Goal: Task Accomplishment & Management: Use online tool/utility

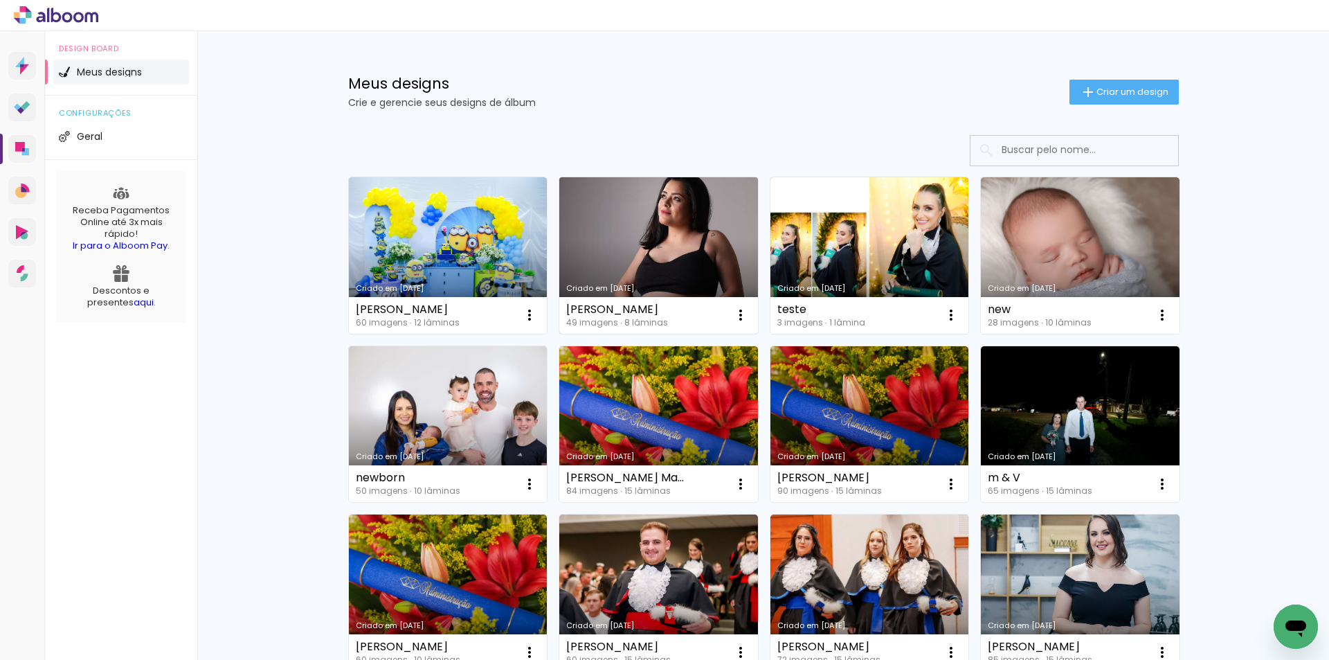
click at [638, 257] on link "Criado em [DATE]" at bounding box center [658, 255] width 199 height 156
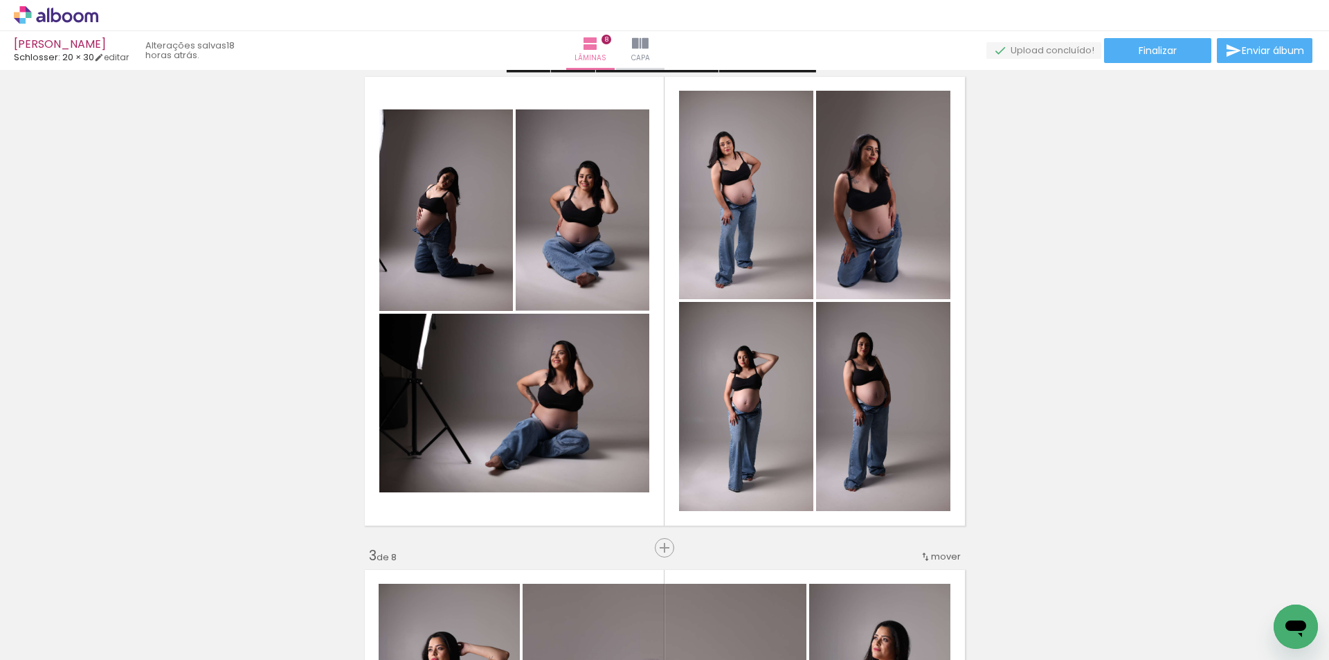
scroll to position [554, 0]
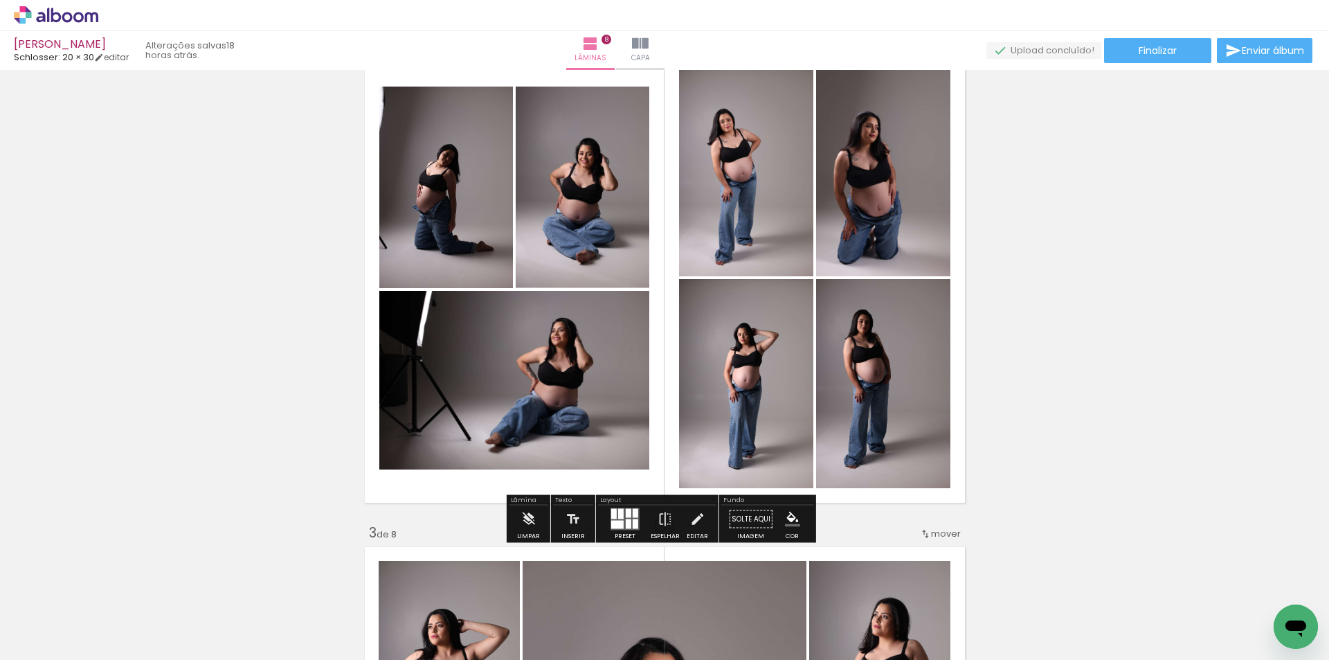
click at [423, 195] on quentale-photo at bounding box center [446, 187] width 134 height 201
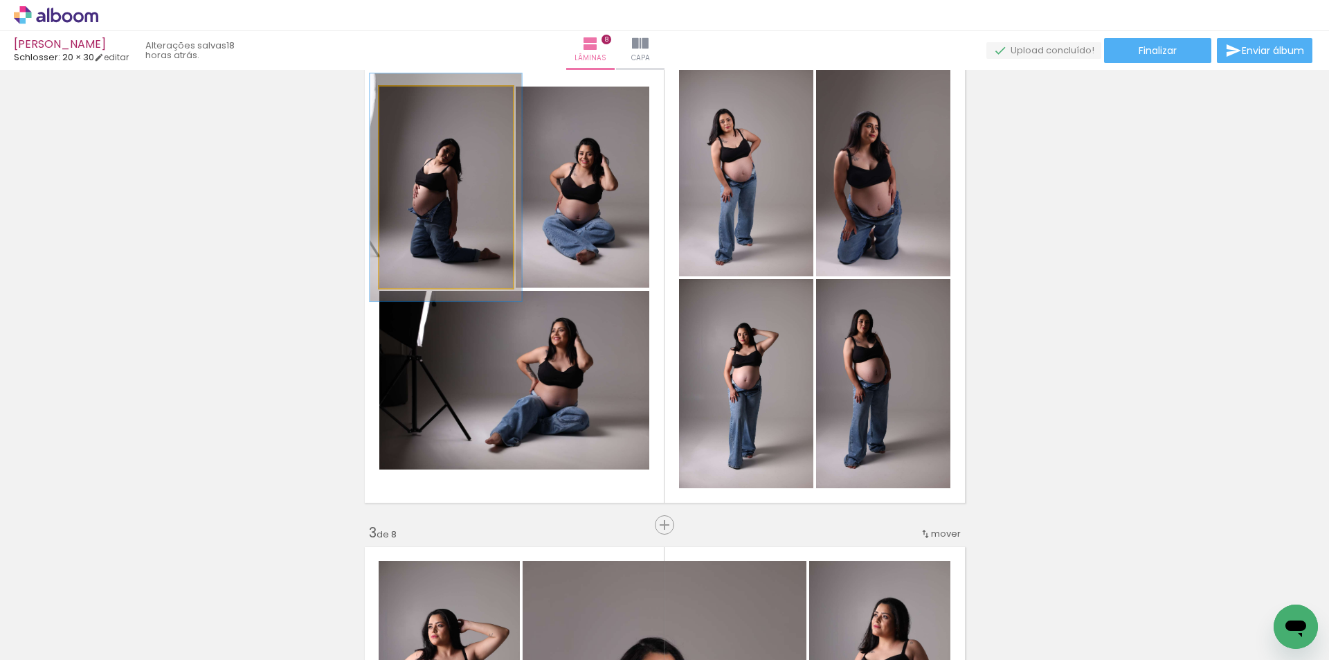
type paper-slider "113"
click at [416, 102] on div at bounding box center [418, 101] width 12 height 12
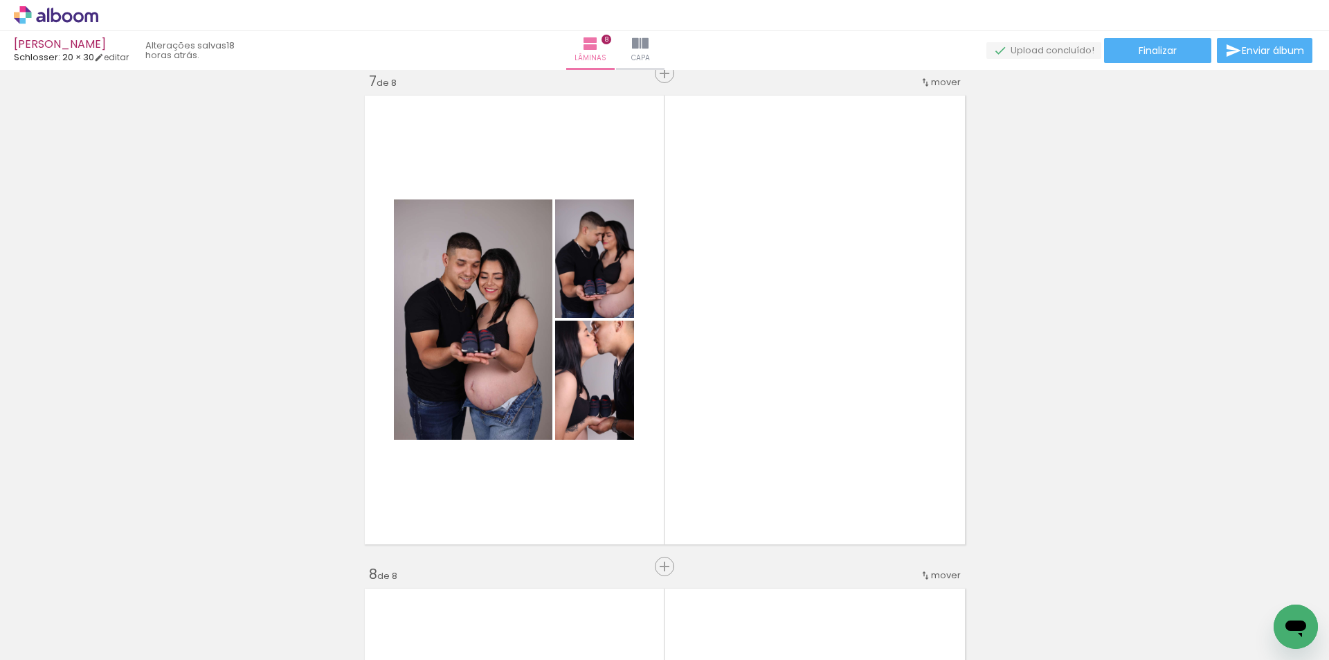
scroll to position [0, 1811]
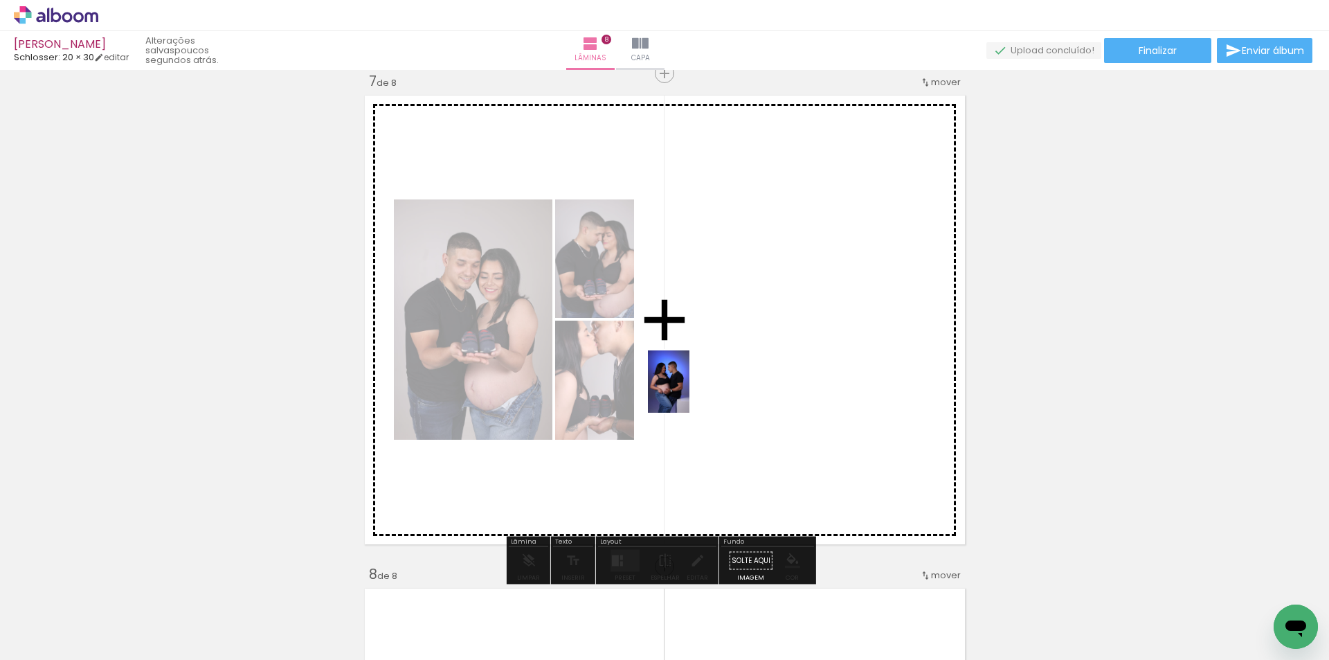
drag, startPoint x: 198, startPoint y: 610, endPoint x: 428, endPoint y: 516, distance: 249.0
click at [754, 338] on quentale-workspace at bounding box center [664, 330] width 1329 height 660
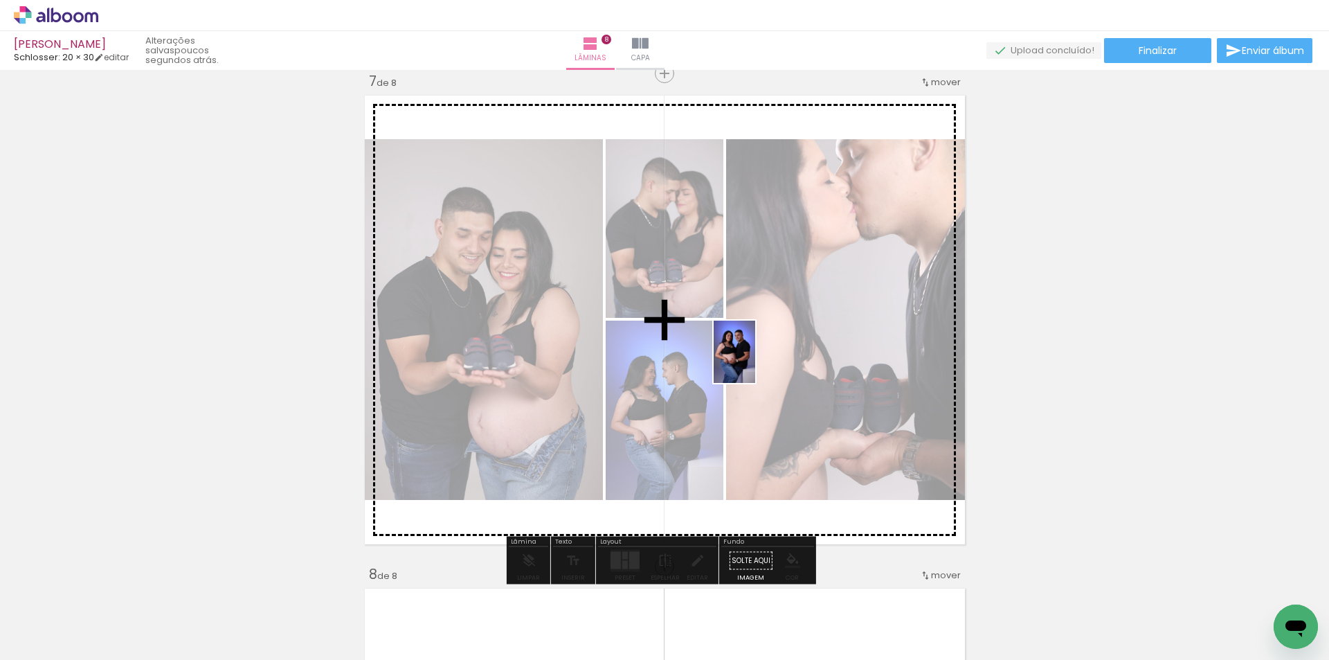
drag, startPoint x: 275, startPoint y: 613, endPoint x: 523, endPoint y: 505, distance: 270.6
click at [756, 361] on quentale-workspace at bounding box center [664, 330] width 1329 height 660
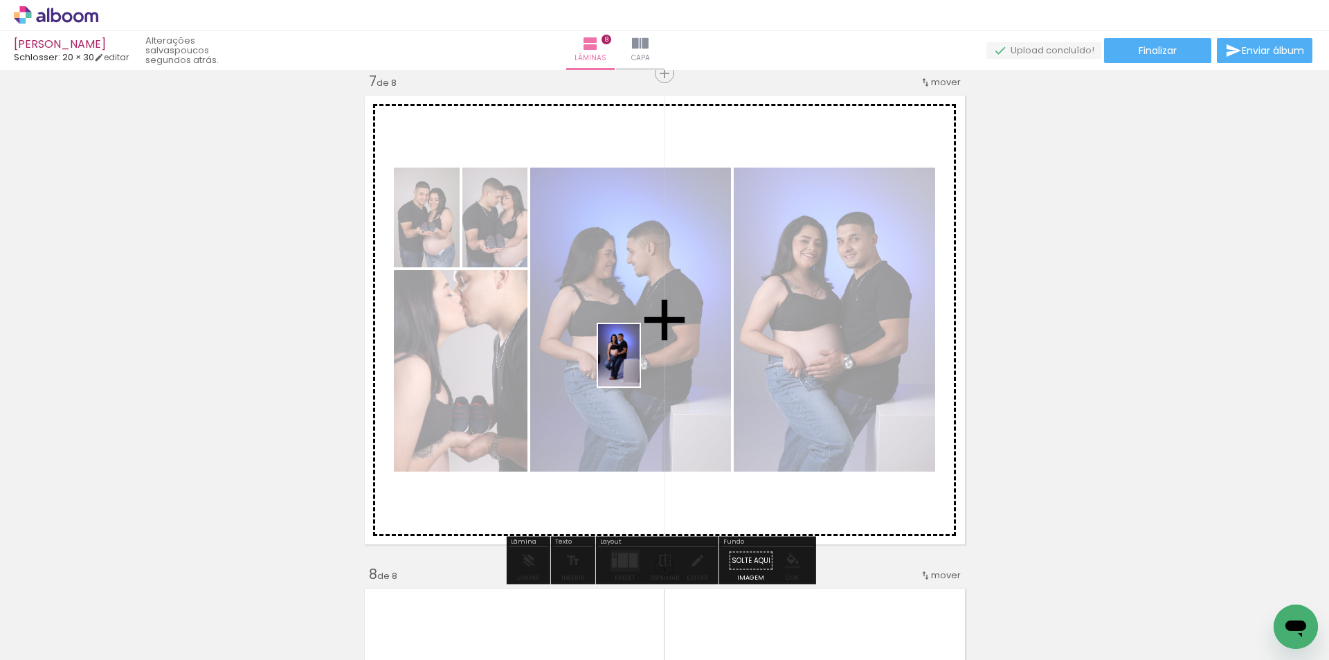
drag, startPoint x: 346, startPoint y: 615, endPoint x: 640, endPoint y: 365, distance: 385.4
click at [640, 365] on quentale-workspace at bounding box center [664, 330] width 1329 height 660
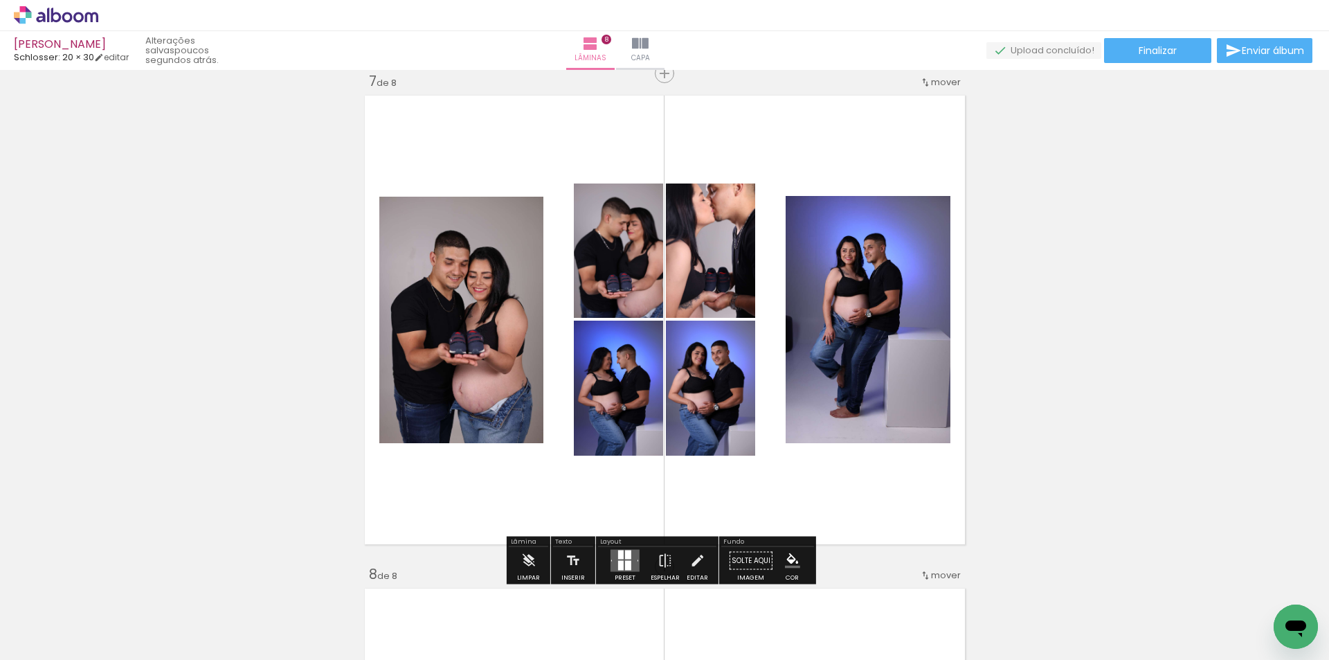
click at [618, 554] on div at bounding box center [621, 554] width 6 height 9
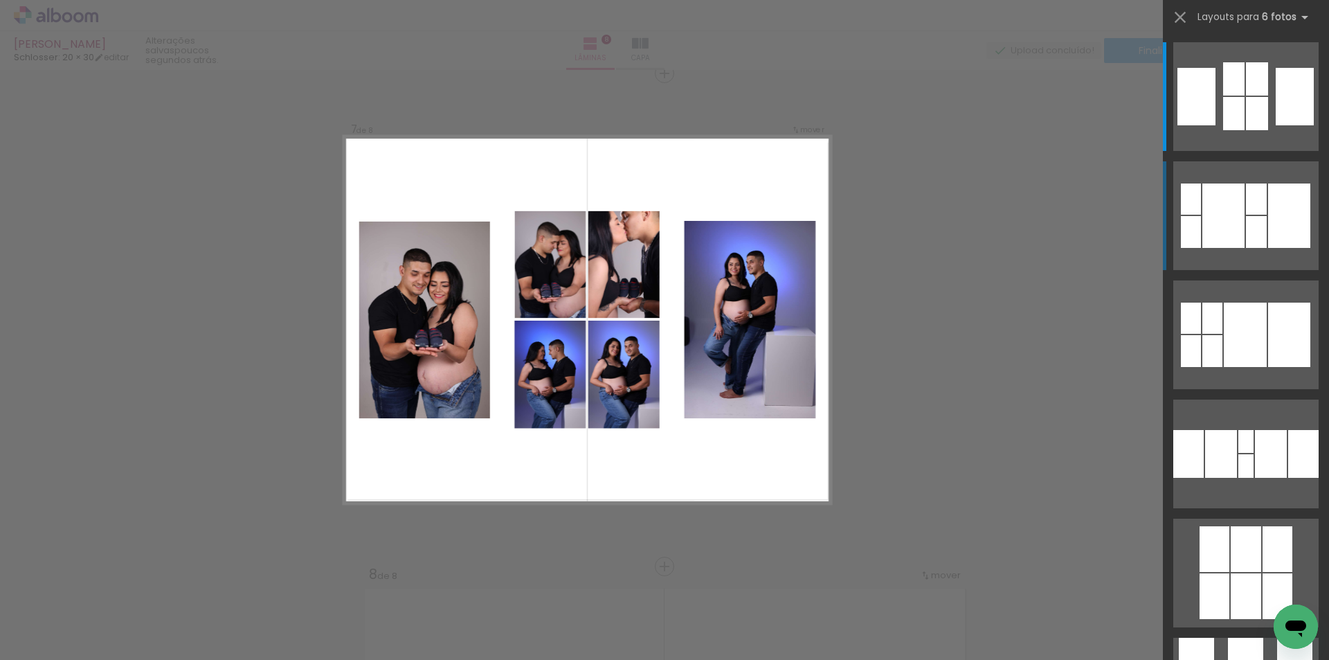
scroll to position [2975, 0]
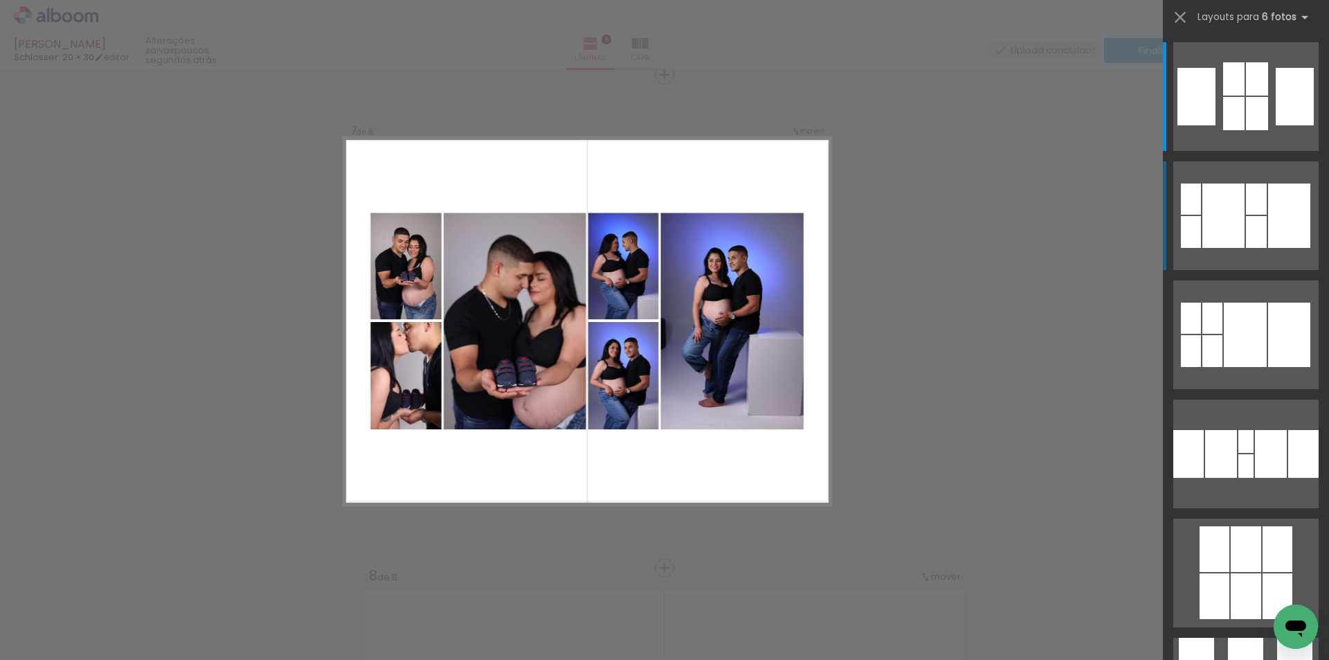
click at [1223, 96] on div at bounding box center [1233, 78] width 21 height 33
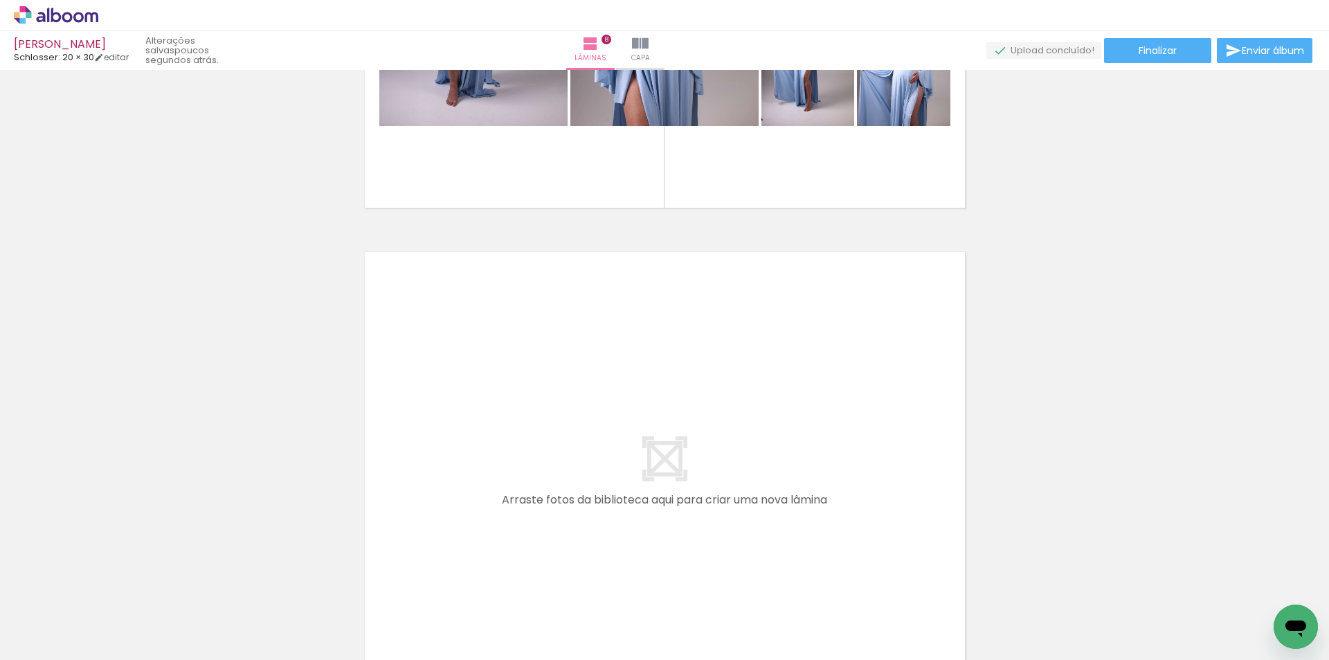
scroll to position [0, 2136]
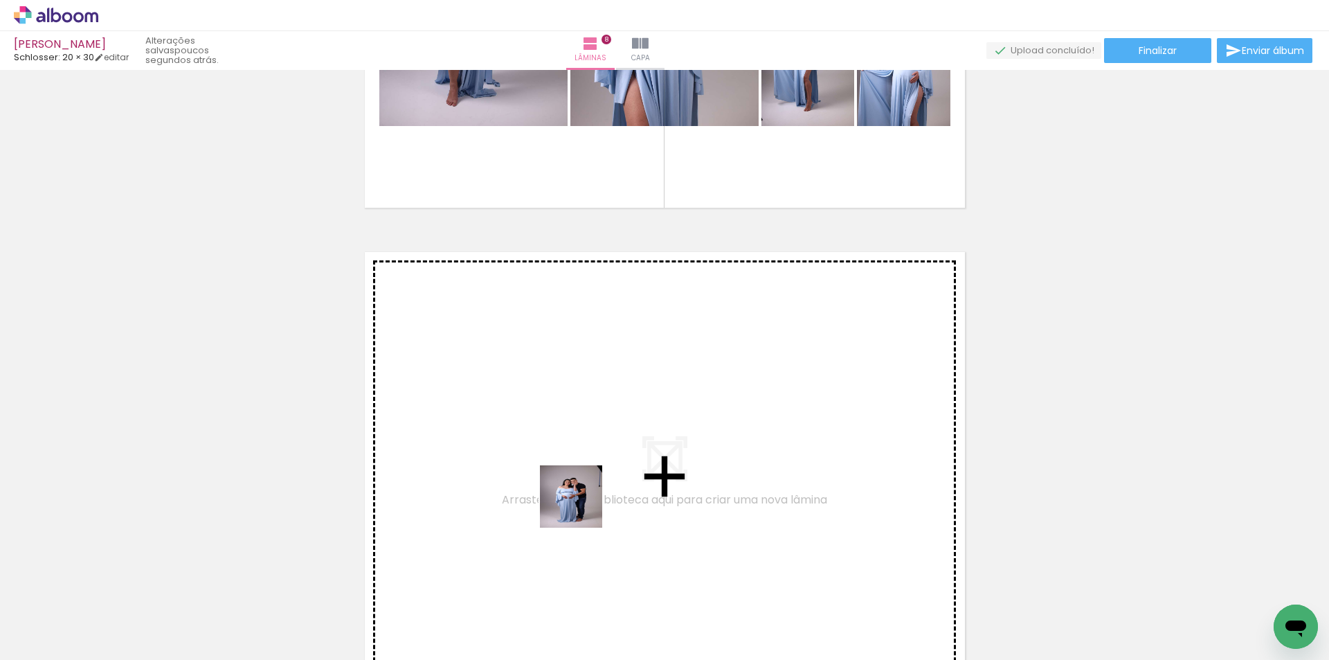
drag, startPoint x: 574, startPoint y: 559, endPoint x: 641, endPoint y: 588, distance: 73.2
click at [577, 444] on quentale-workspace at bounding box center [664, 330] width 1329 height 660
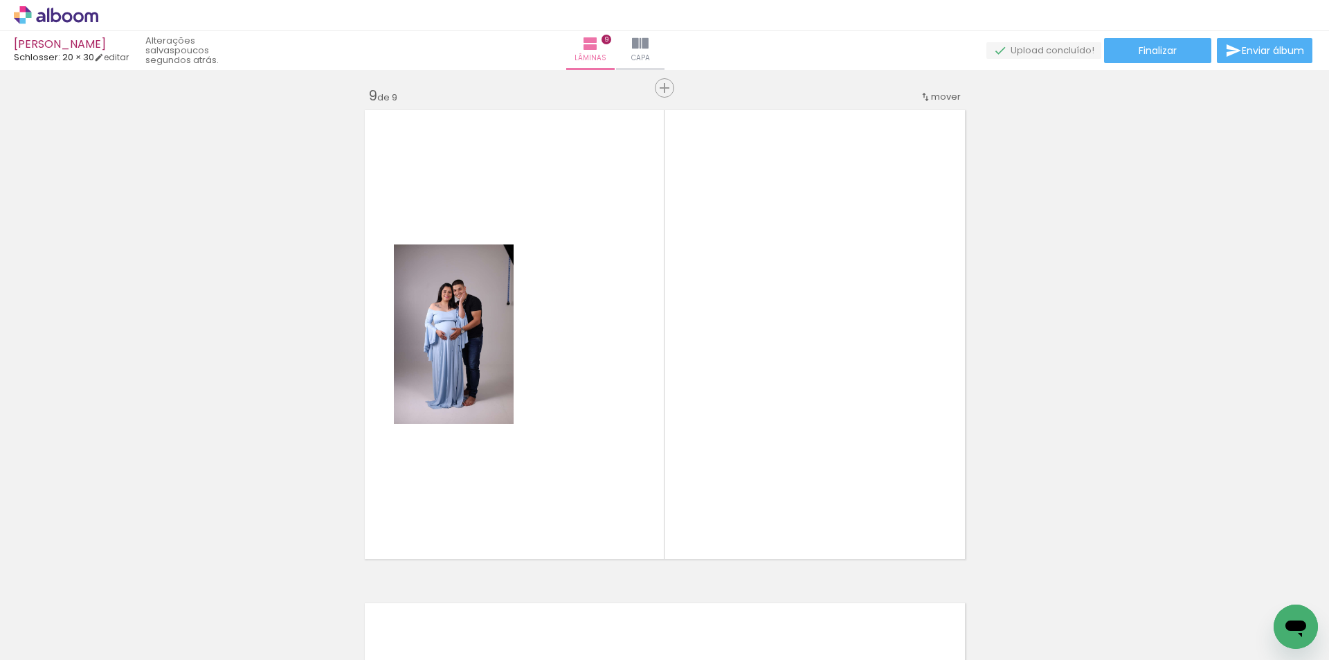
scroll to position [3960, 0]
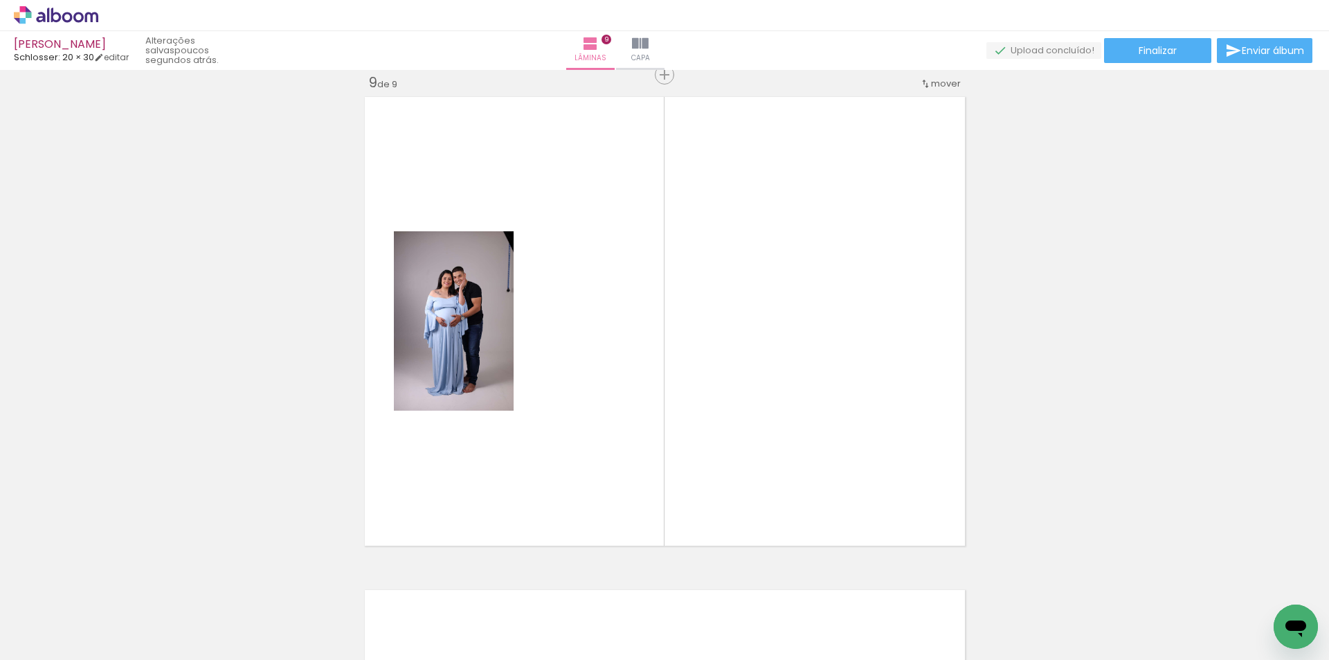
drag, startPoint x: 643, startPoint y: 601, endPoint x: 716, endPoint y: 559, distance: 85.0
click at [636, 446] on quentale-workspace at bounding box center [664, 330] width 1329 height 660
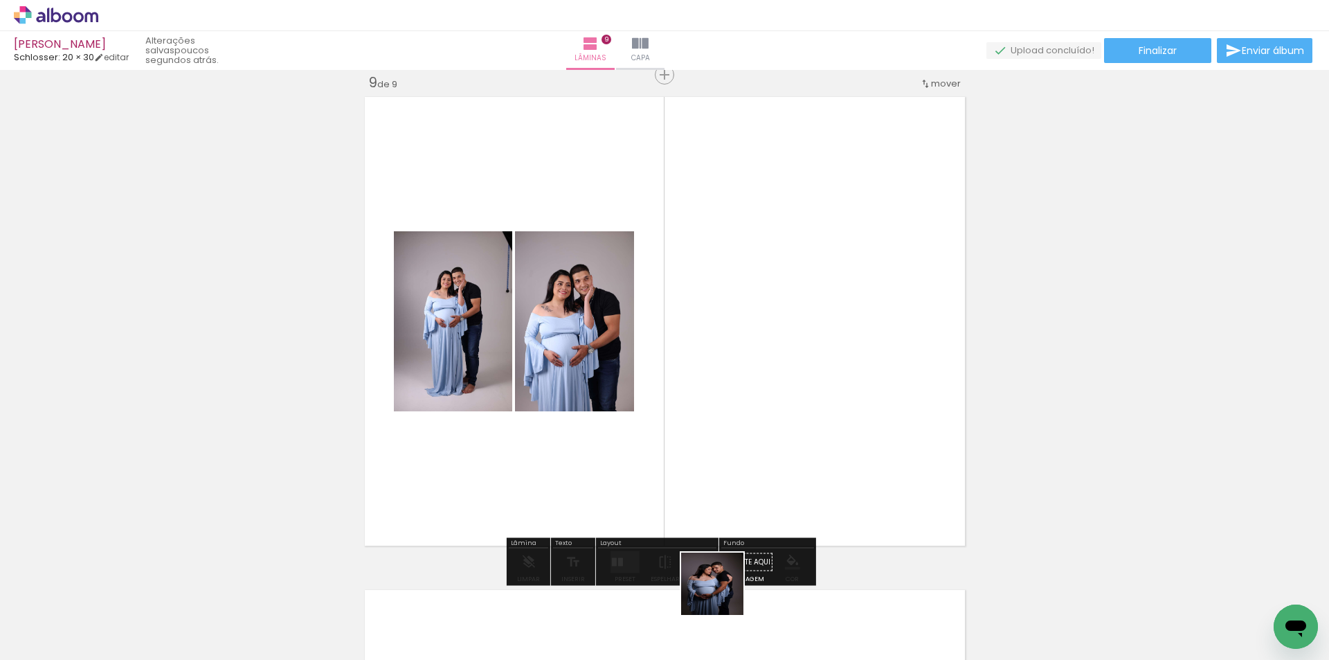
drag, startPoint x: 723, startPoint y: 594, endPoint x: 804, endPoint y: 613, distance: 83.3
click at [745, 438] on quentale-workspace at bounding box center [664, 330] width 1329 height 660
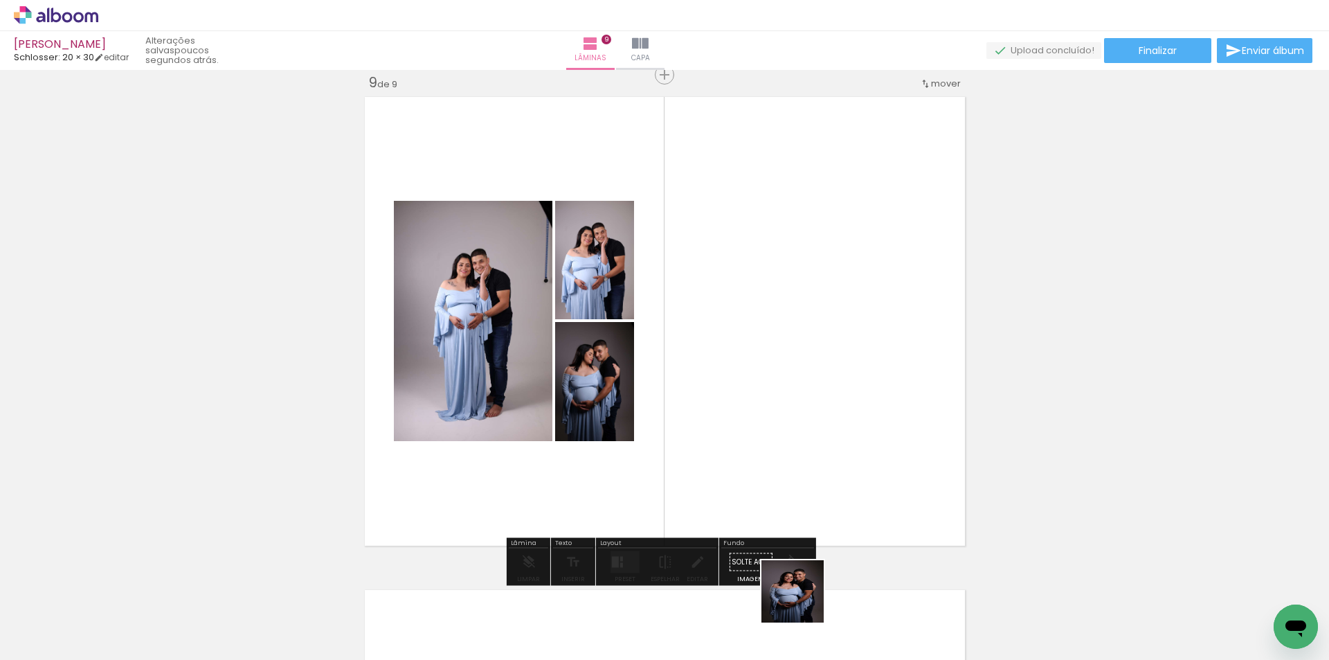
drag, startPoint x: 803, startPoint y: 601, endPoint x: 872, endPoint y: 595, distance: 69.6
click at [799, 446] on quentale-workspace at bounding box center [664, 330] width 1329 height 660
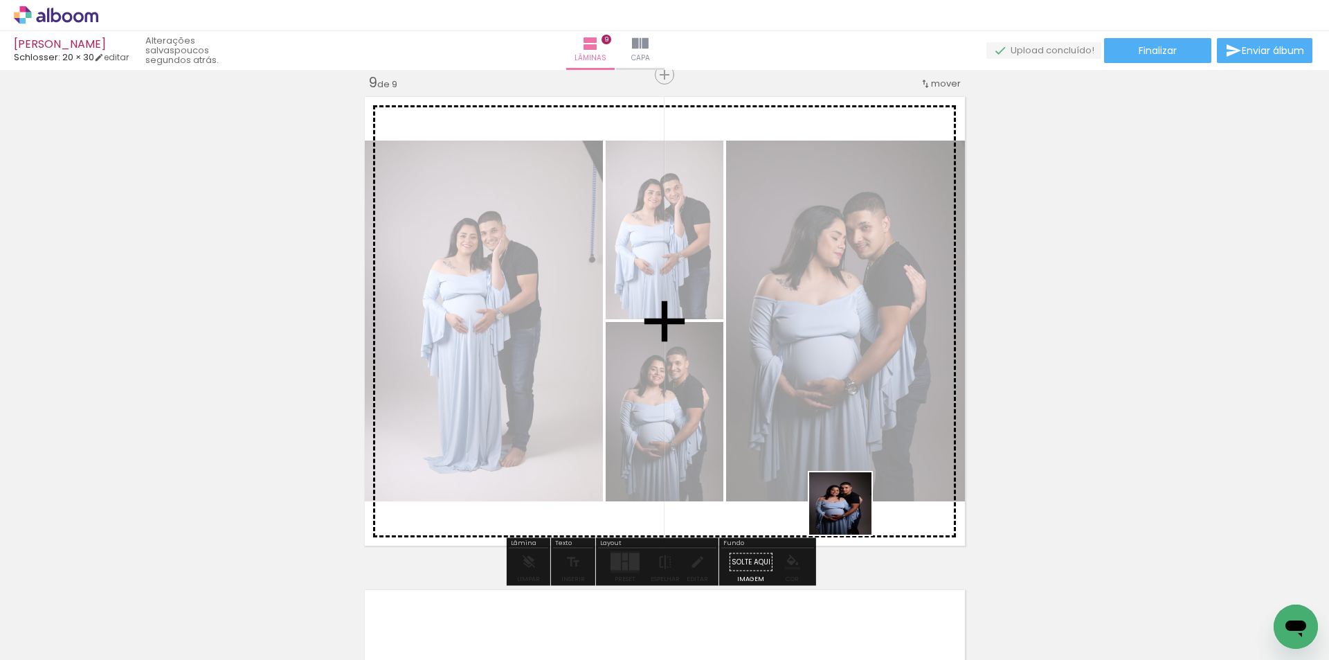
drag, startPoint x: 872, startPoint y: 609, endPoint x: 974, endPoint y: 570, distance: 109.5
click at [824, 424] on quentale-workspace at bounding box center [664, 330] width 1329 height 660
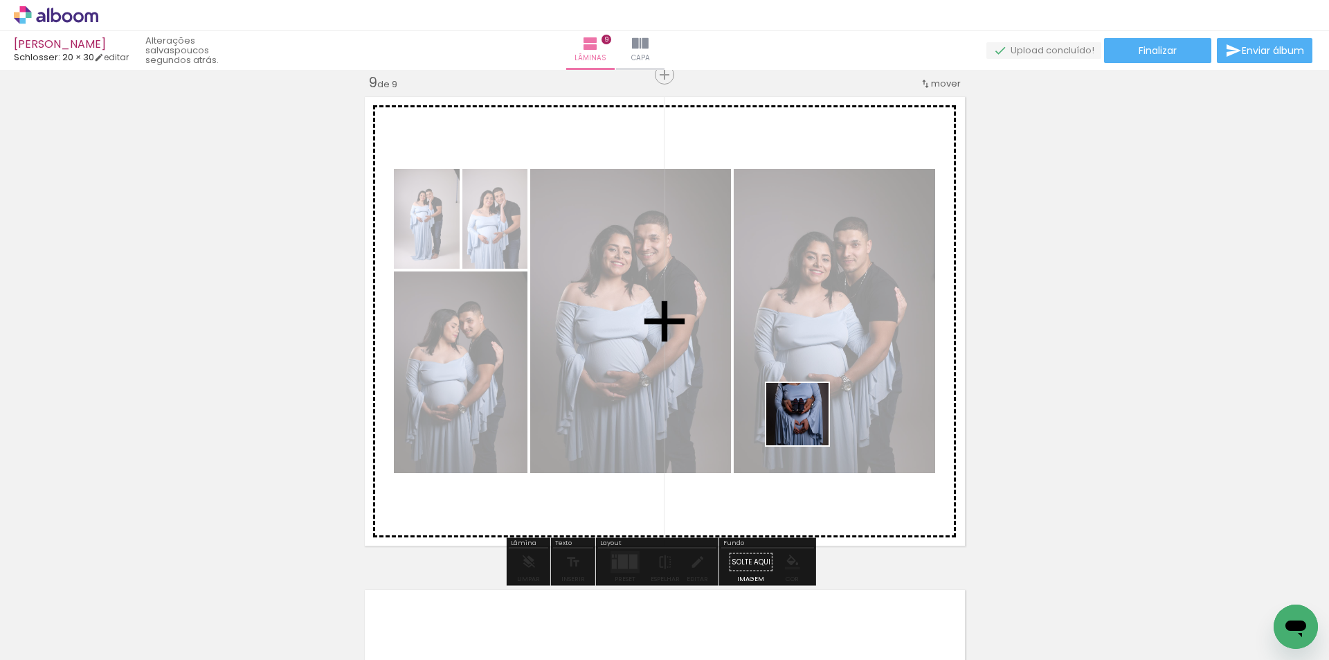
drag, startPoint x: 963, startPoint y: 621, endPoint x: 1012, endPoint y: 397, distance: 228.9
click at [781, 406] on quentale-workspace at bounding box center [664, 330] width 1329 height 660
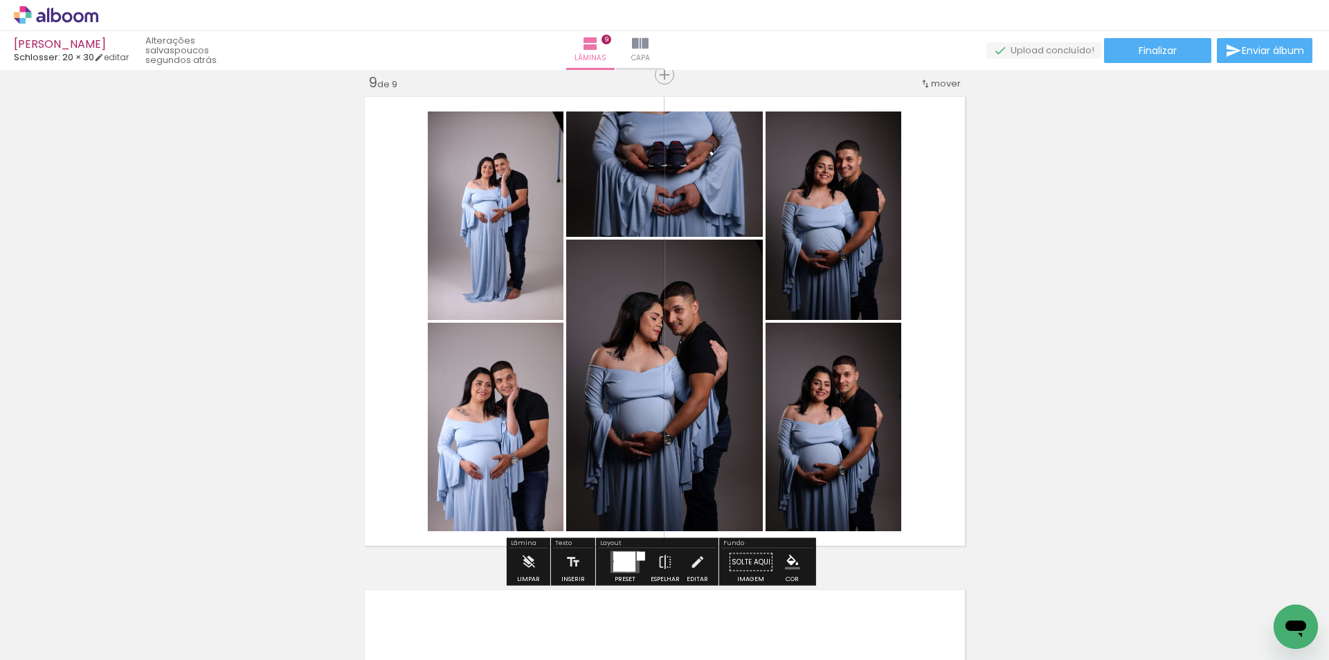
click at [625, 565] on div at bounding box center [624, 561] width 21 height 19
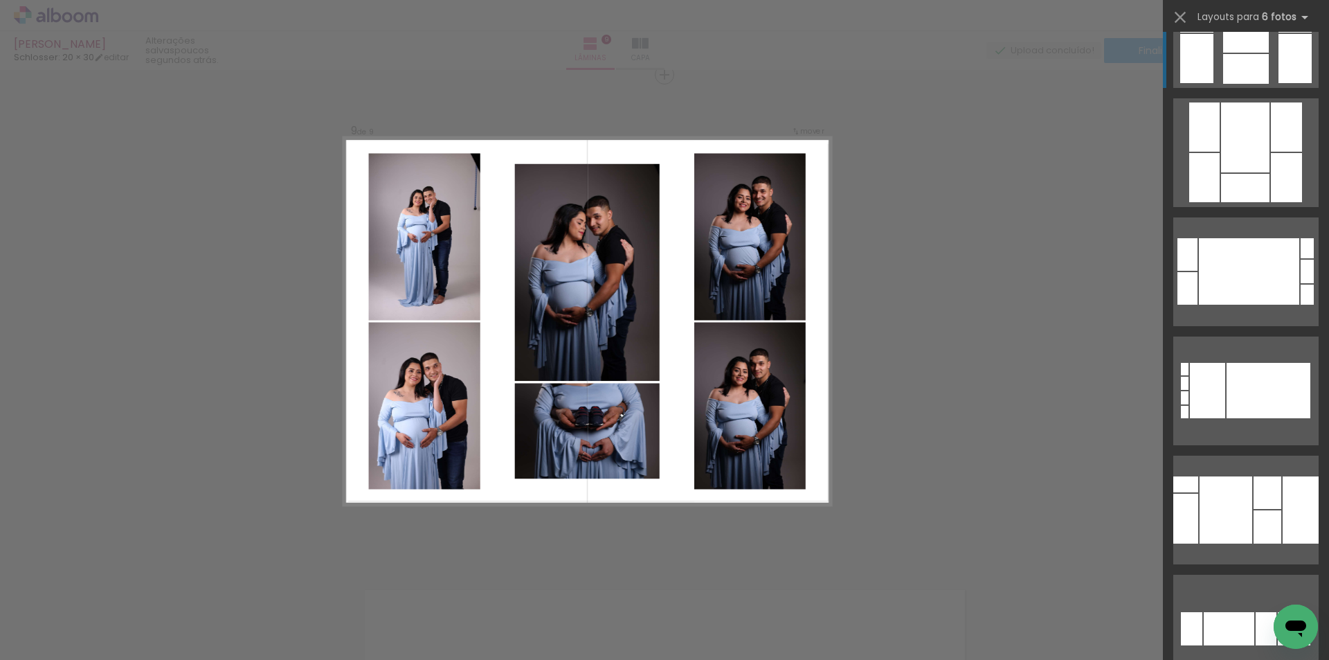
scroll to position [346, 0]
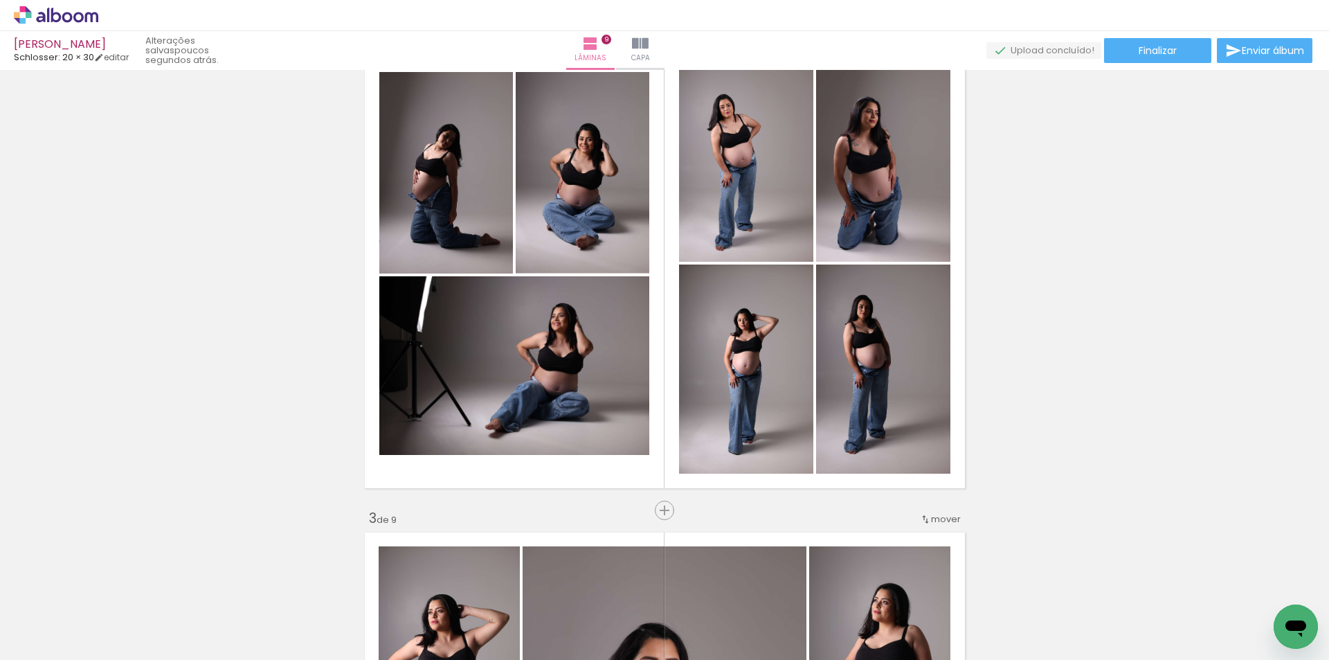
scroll to position [554, 0]
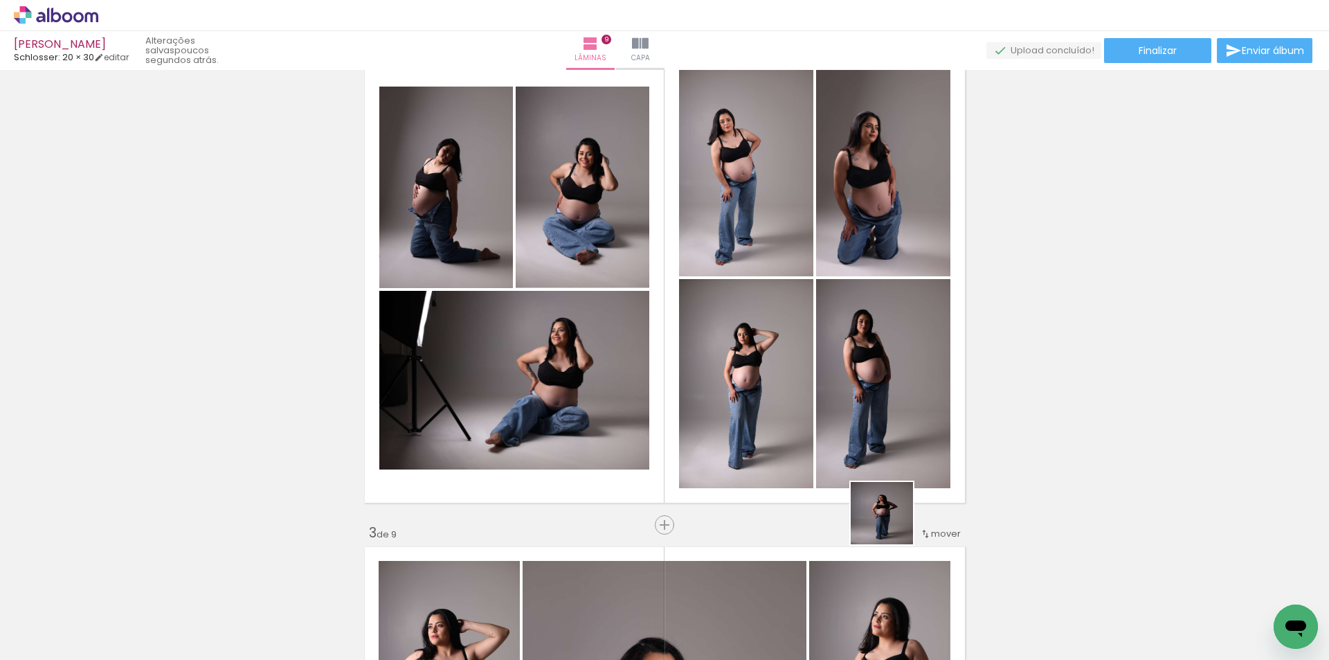
drag, startPoint x: 972, startPoint y: 625, endPoint x: 1015, endPoint y: 432, distance: 198.0
click at [819, 444] on quentale-workspace at bounding box center [664, 330] width 1329 height 660
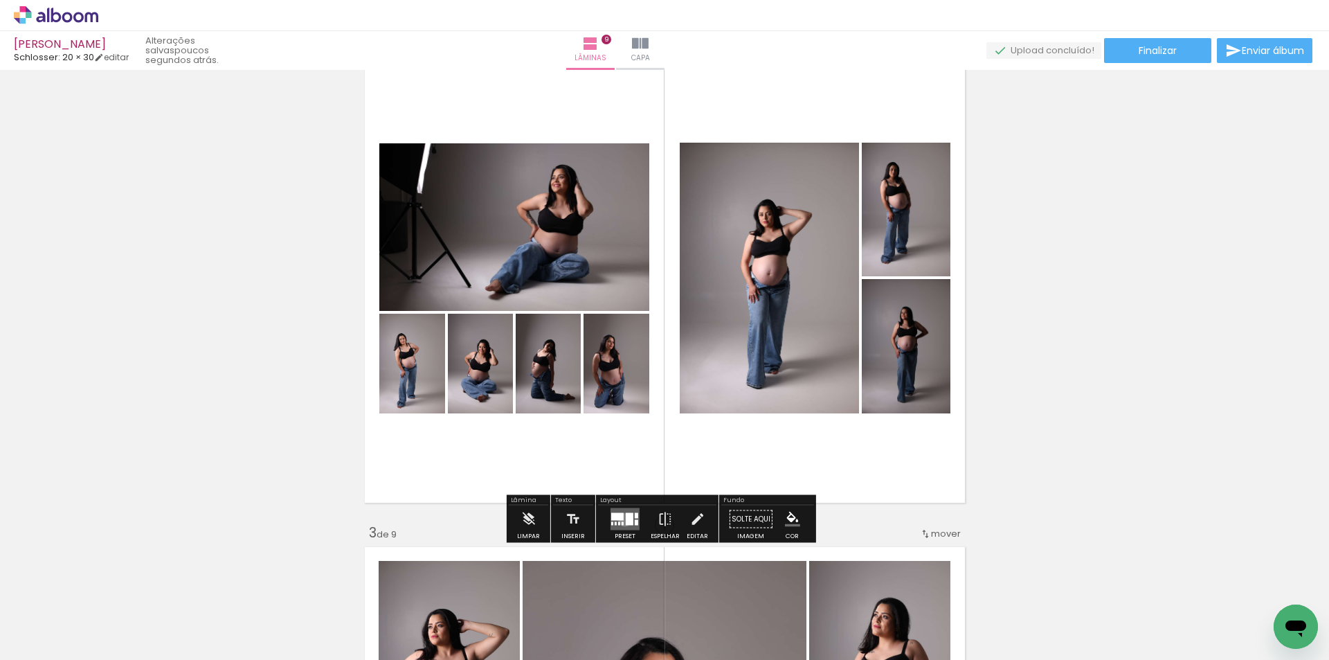
click at [622, 519] on quentale-layouter at bounding box center [624, 519] width 29 height 22
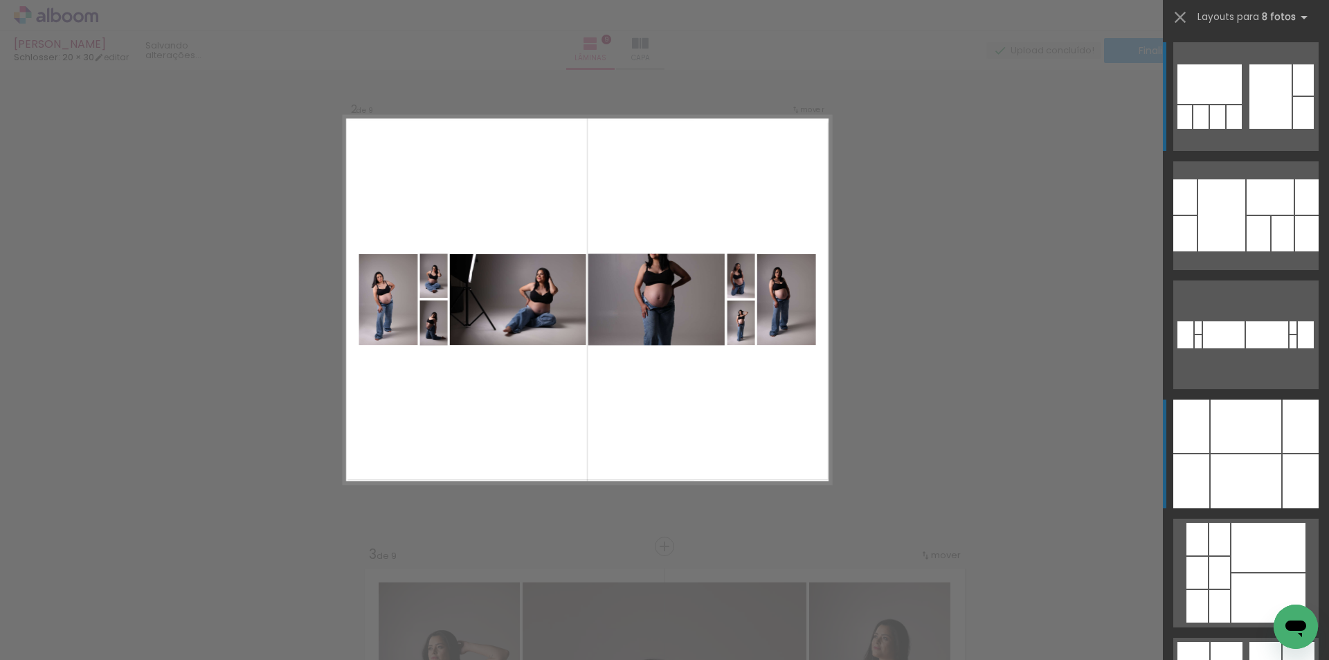
scroll to position [511, 0]
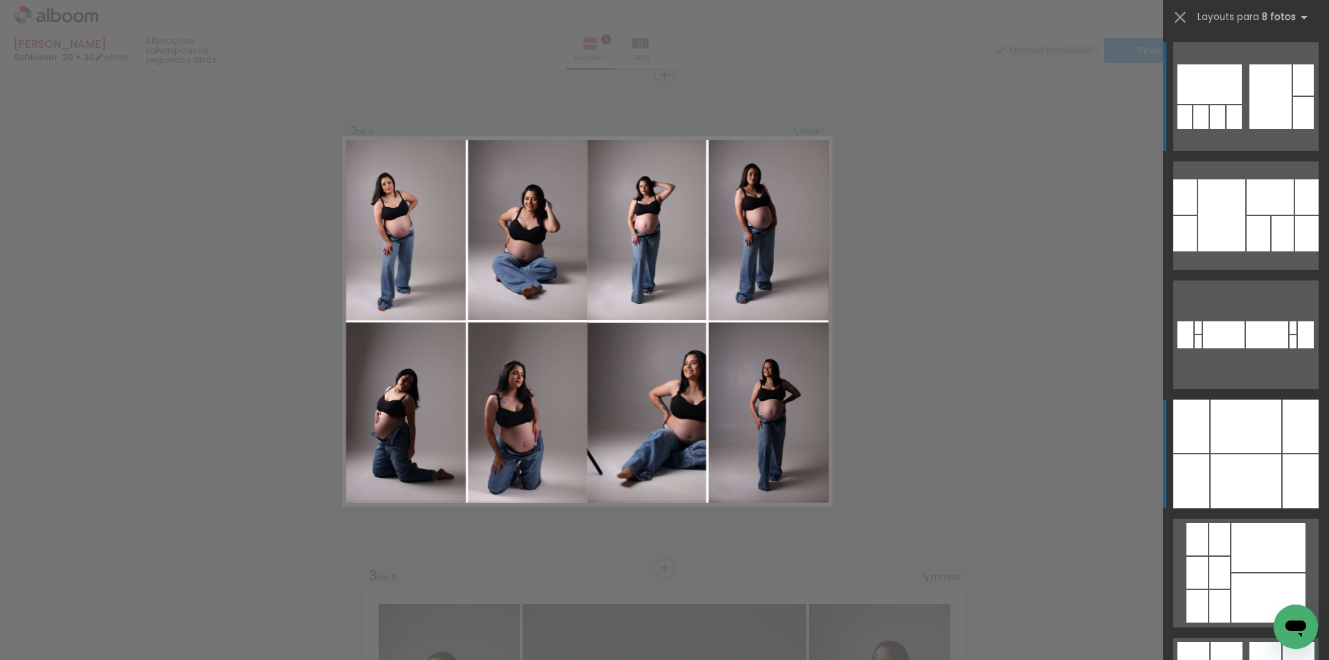
click at [1197, 251] on div at bounding box center [1185, 233] width 24 height 35
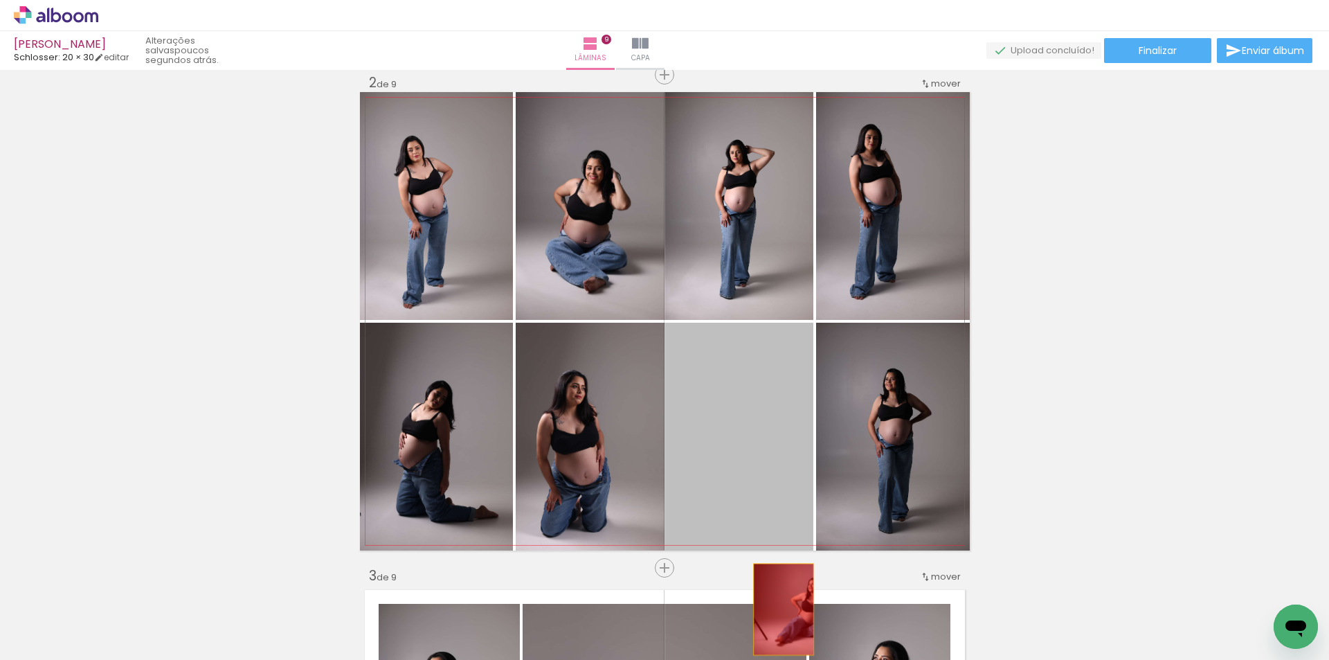
drag, startPoint x: 761, startPoint y: 386, endPoint x: 977, endPoint y: 568, distance: 281.9
click at [776, 610] on quentale-workspace at bounding box center [664, 330] width 1329 height 660
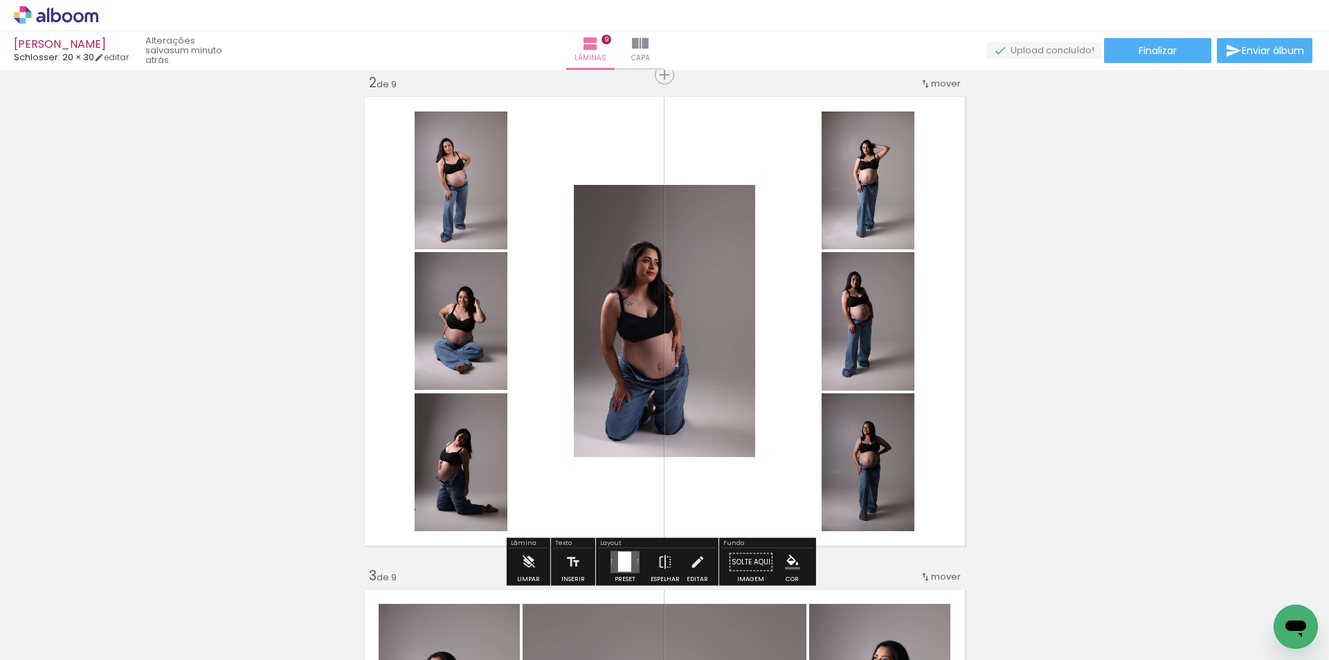
click at [624, 555] on div at bounding box center [624, 562] width 13 height 20
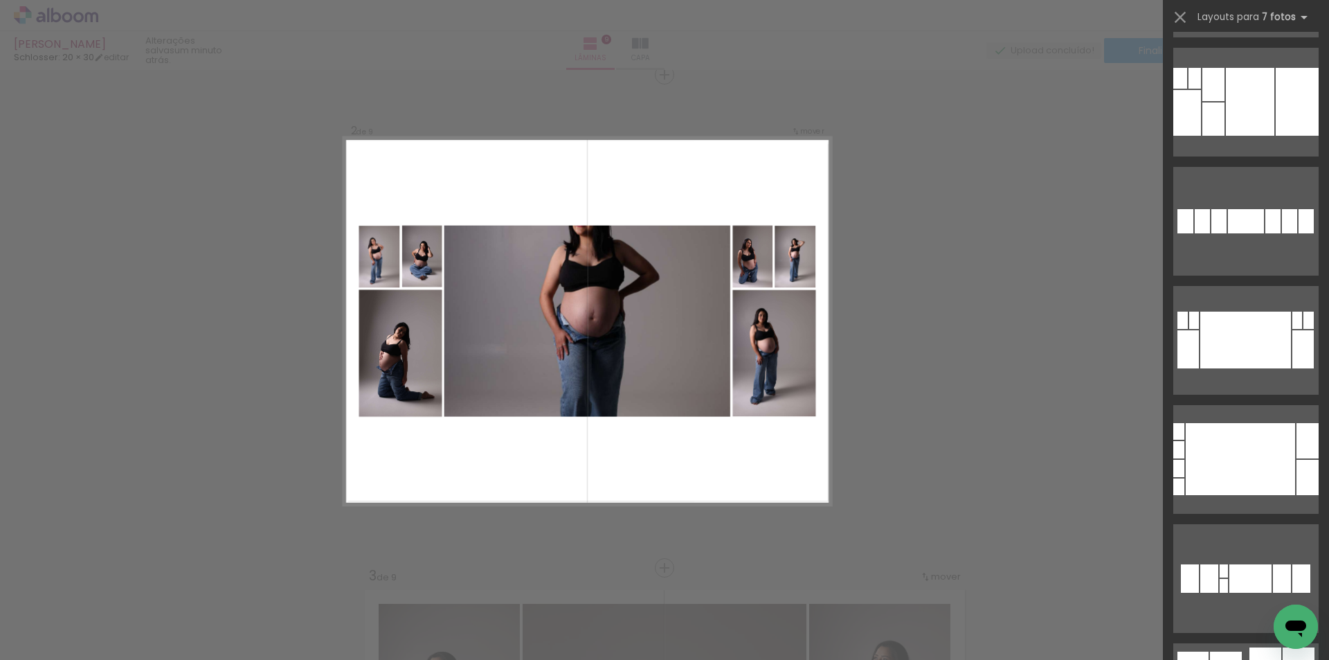
scroll to position [2007, 0]
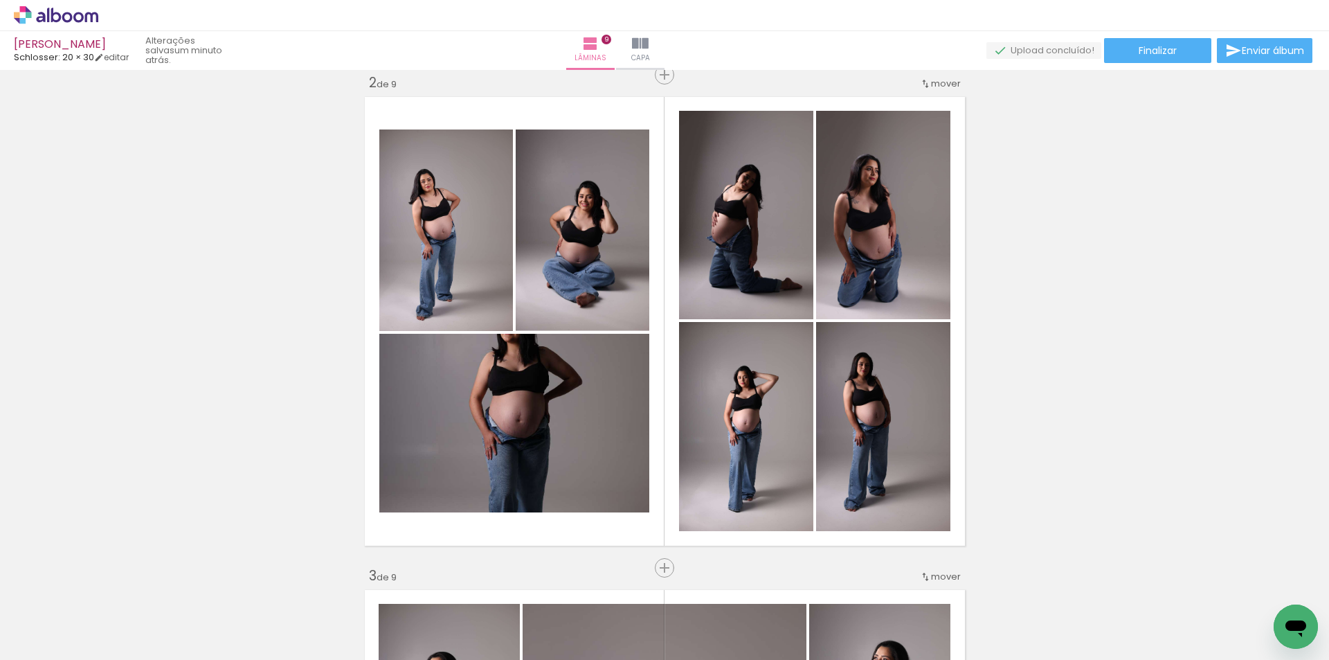
scroll to position [0, 635]
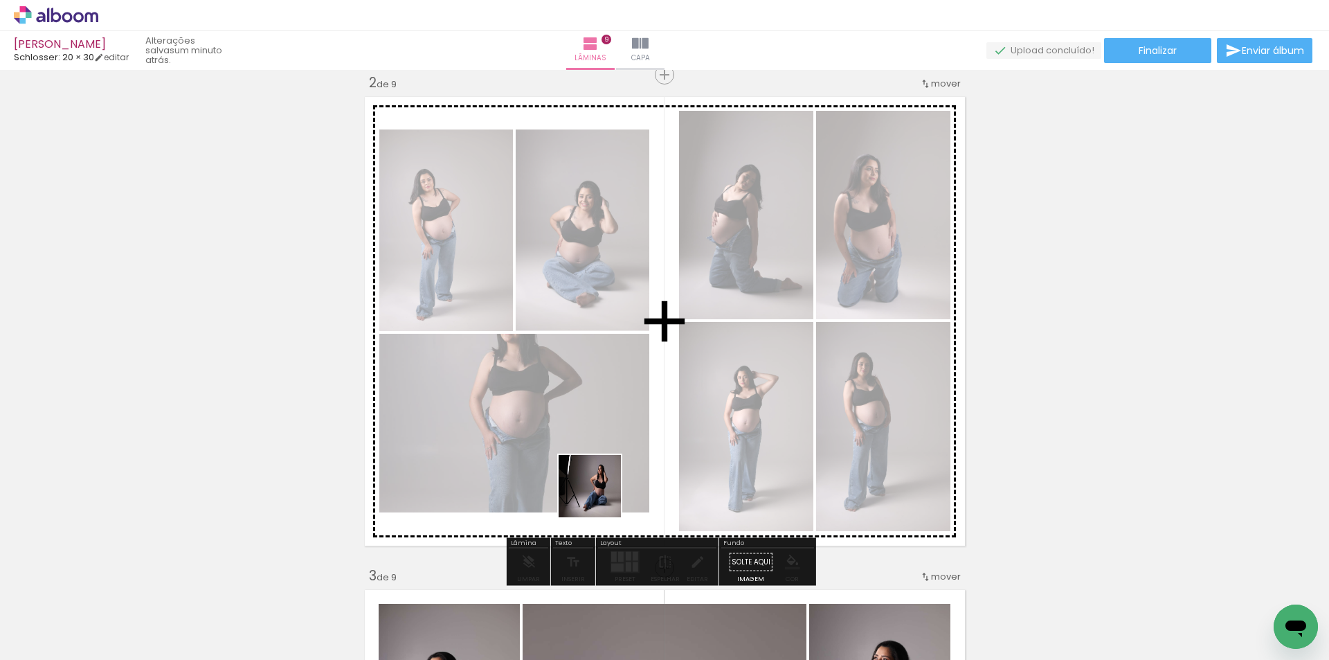
drag, startPoint x: 605, startPoint y: 621, endPoint x: 801, endPoint y: 506, distance: 227.1
click at [582, 452] on quentale-workspace at bounding box center [664, 330] width 1329 height 660
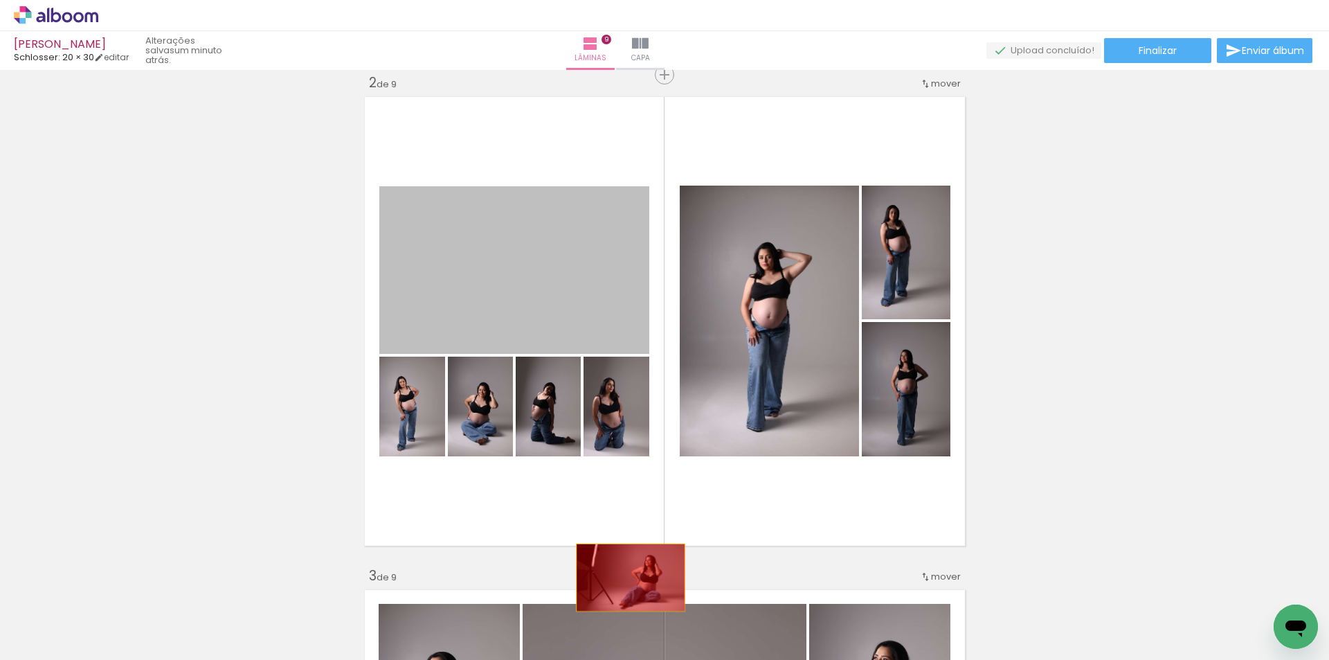
drag, startPoint x: 551, startPoint y: 287, endPoint x: 626, endPoint y: 602, distance: 323.8
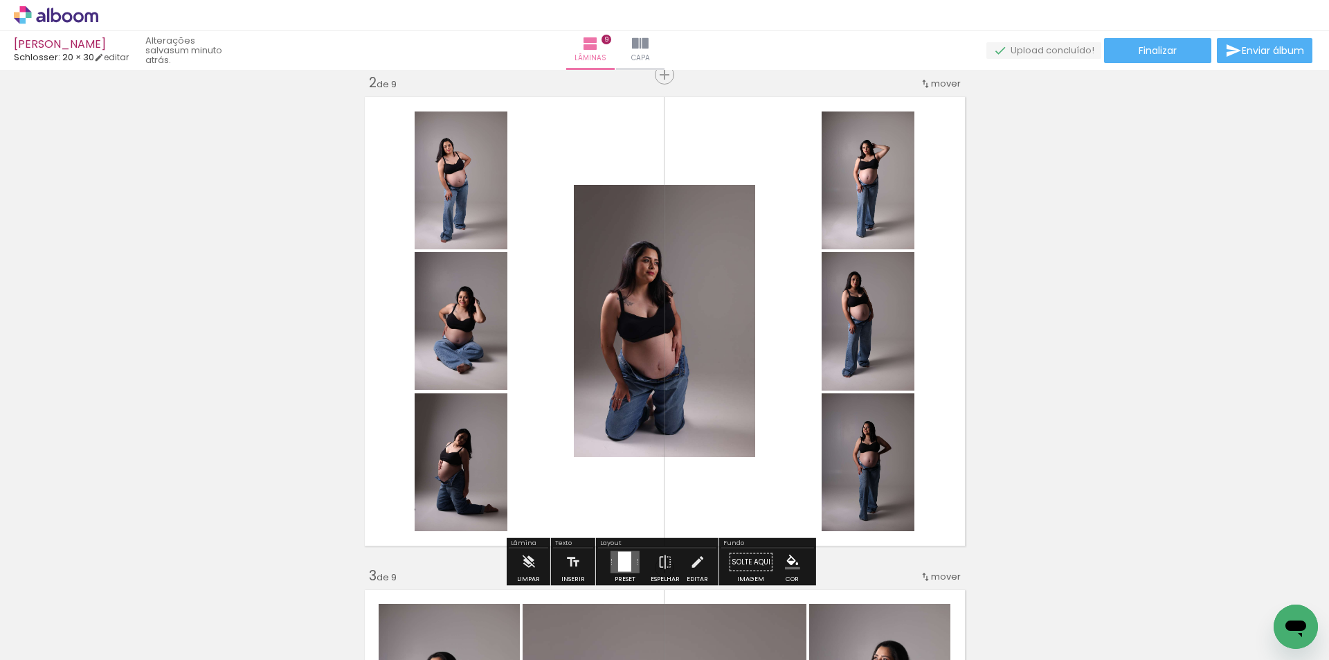
click at [618, 556] on div at bounding box center [624, 562] width 13 height 20
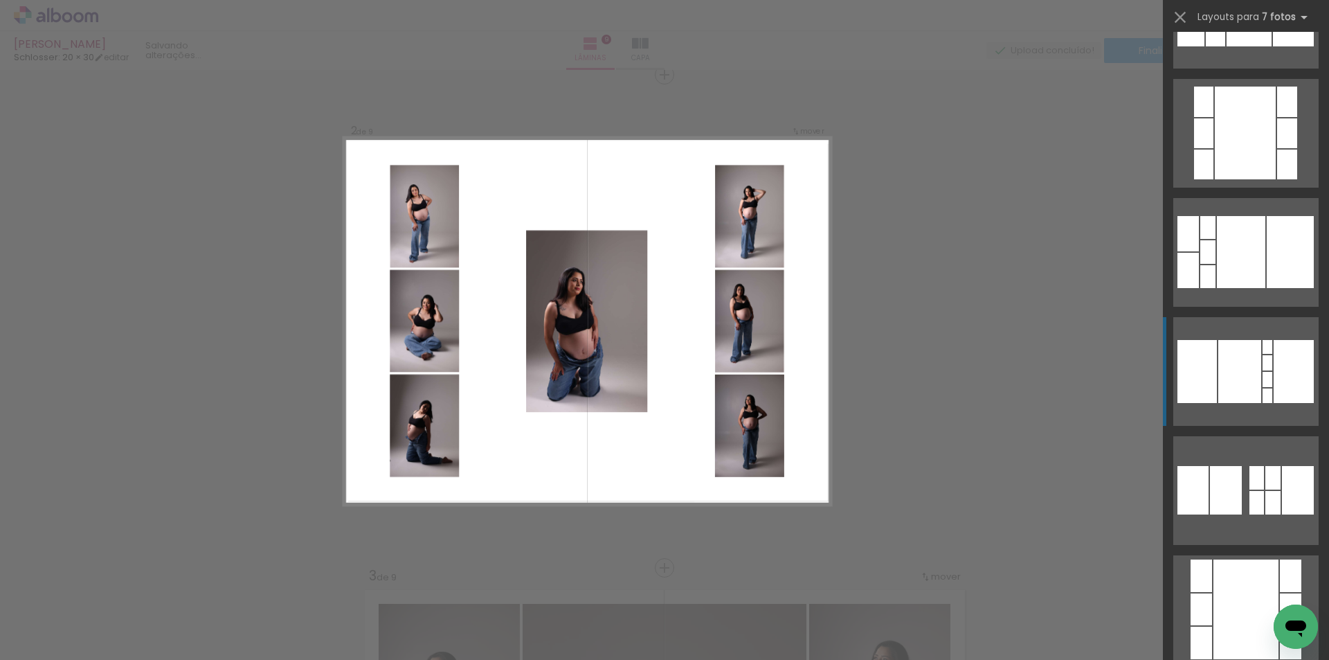
scroll to position [692, 0]
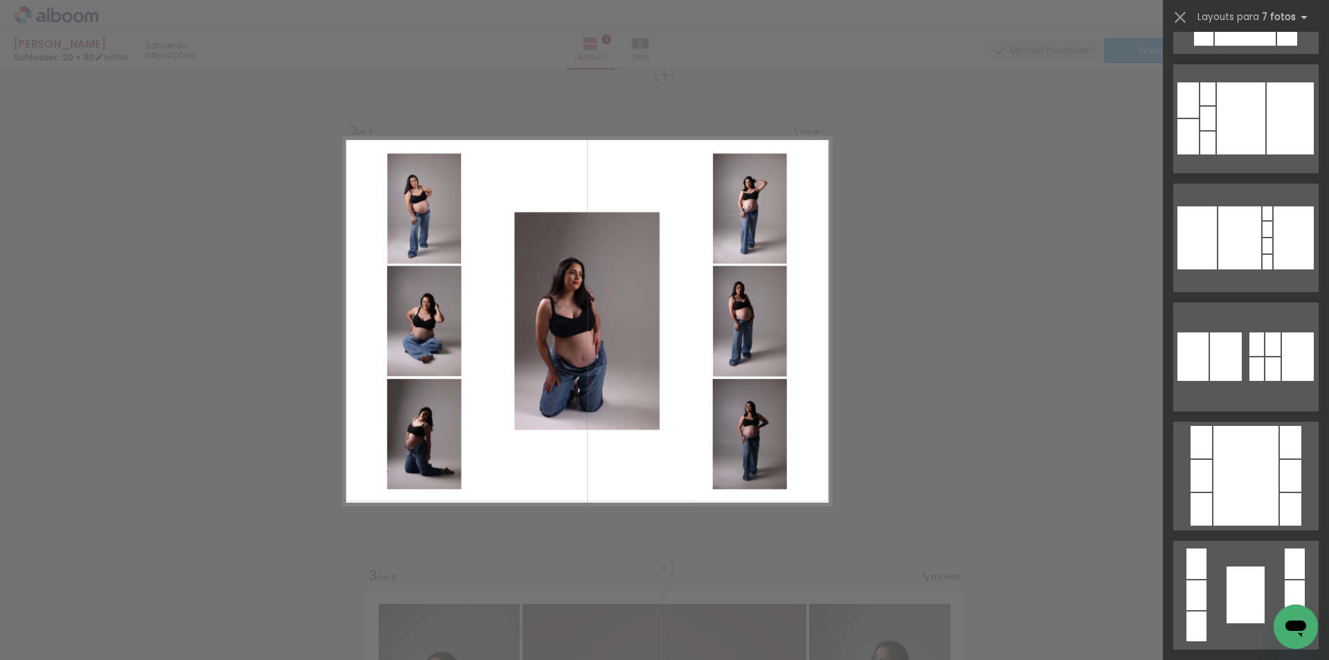
click at [721, 385] on quentale-photo at bounding box center [749, 434] width 74 height 110
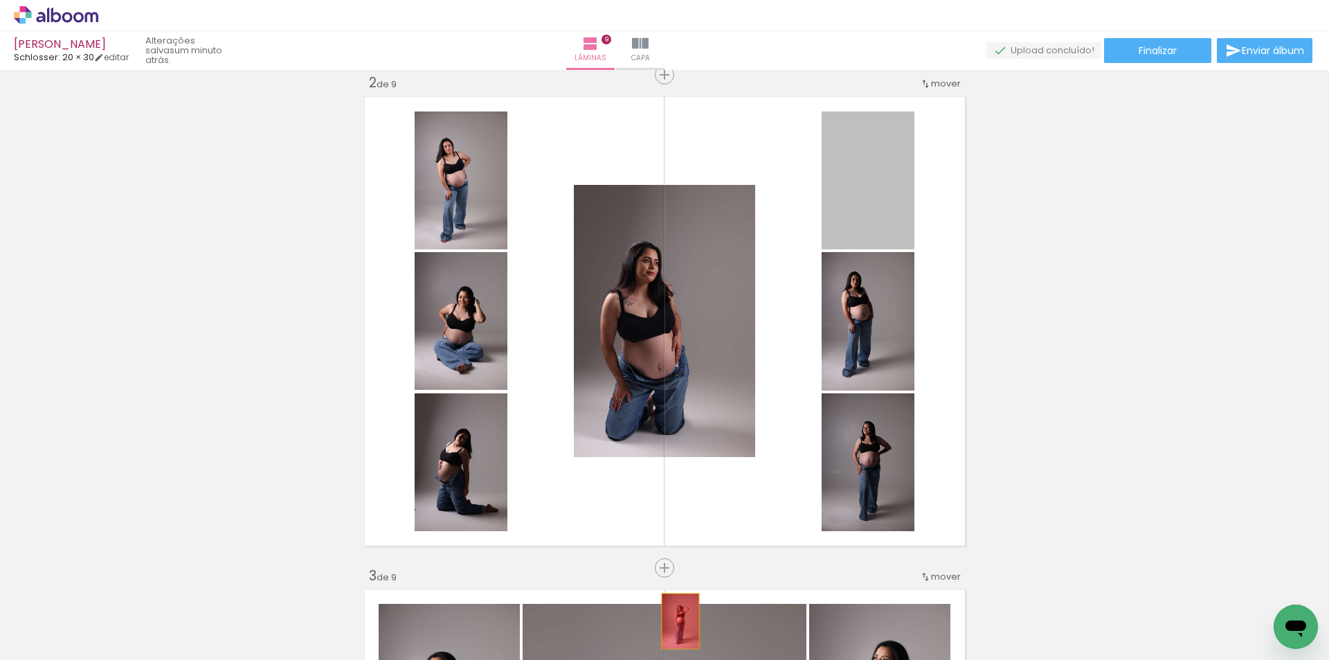
drag, startPoint x: 887, startPoint y: 190, endPoint x: 704, endPoint y: 593, distance: 443.2
click at [678, 620] on quentale-workspace at bounding box center [664, 330] width 1329 height 660
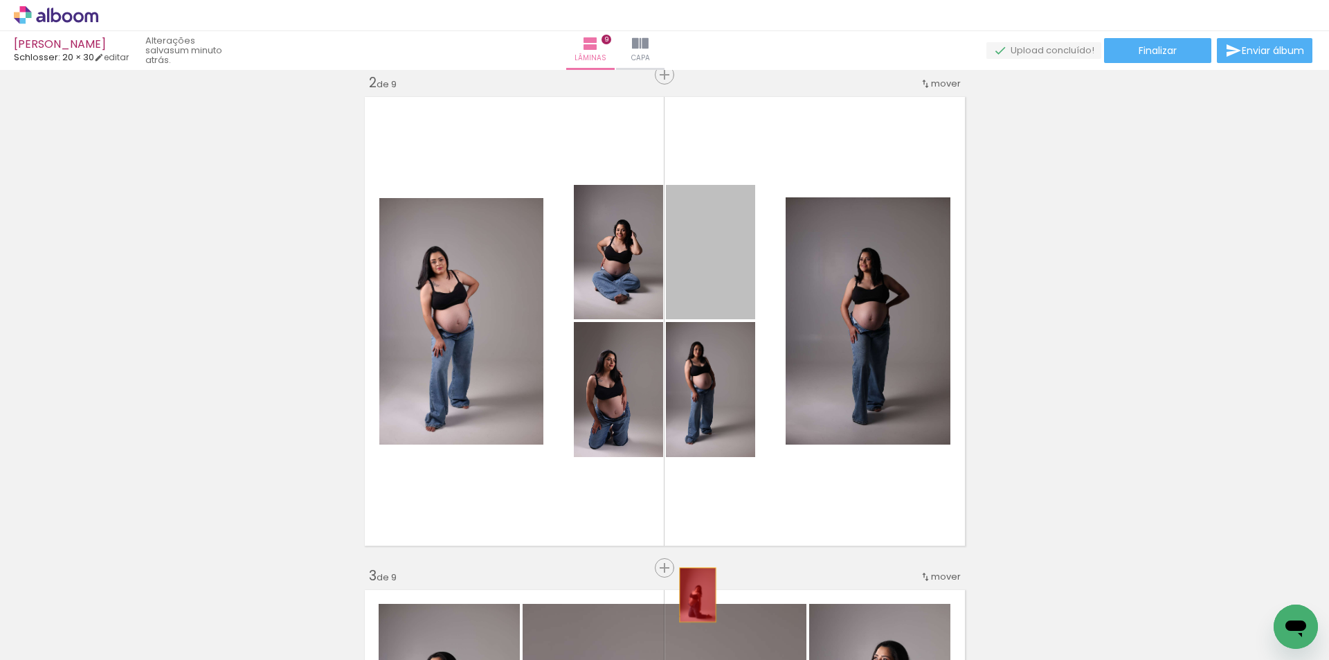
drag, startPoint x: 719, startPoint y: 271, endPoint x: 869, endPoint y: 523, distance: 293.3
click at [680, 616] on quentale-workspace at bounding box center [664, 330] width 1329 height 660
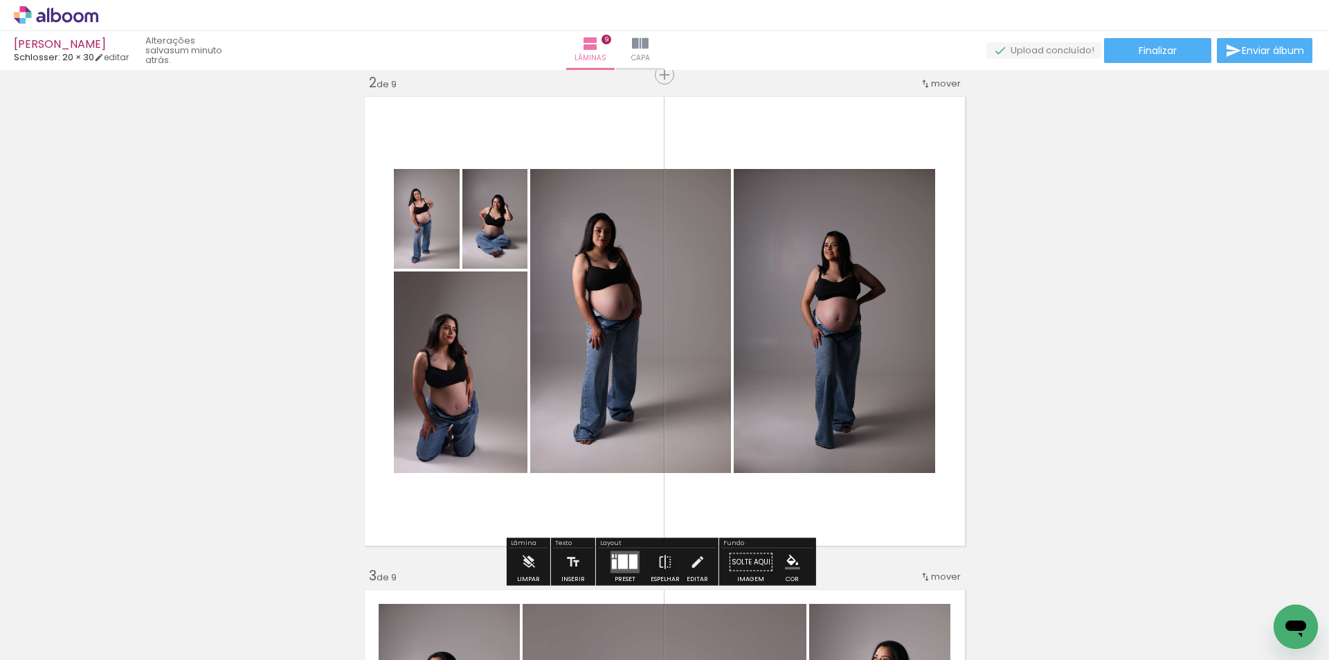
click at [612, 563] on div at bounding box center [614, 564] width 5 height 10
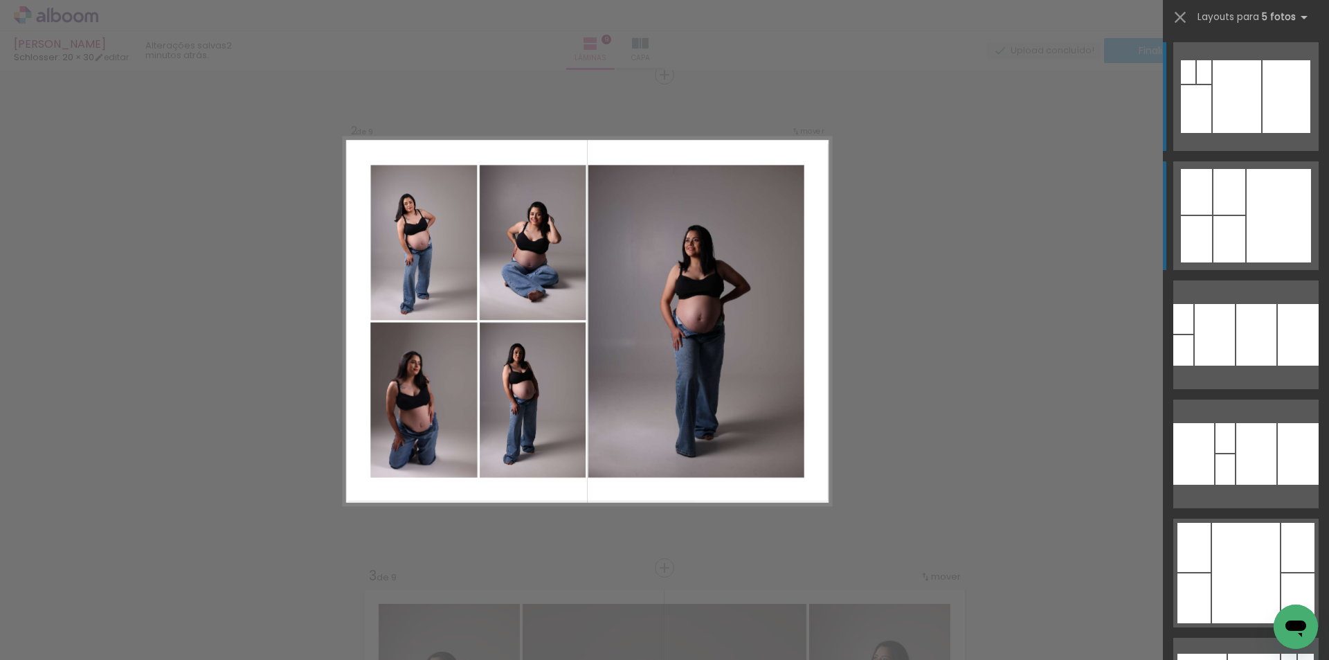
click at [1221, 304] on div at bounding box center [1215, 335] width 40 height 62
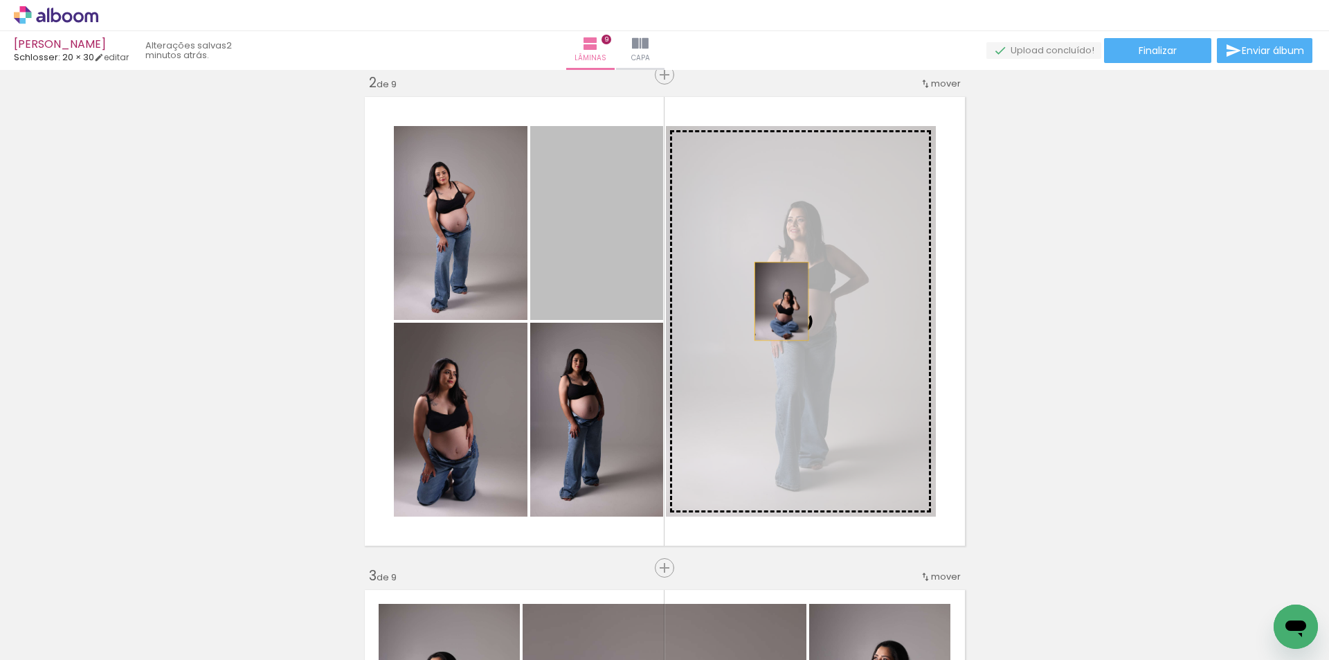
drag, startPoint x: 608, startPoint y: 239, endPoint x: 822, endPoint y: 322, distance: 228.8
click at [0, 0] on slot at bounding box center [0, 0] width 0 height 0
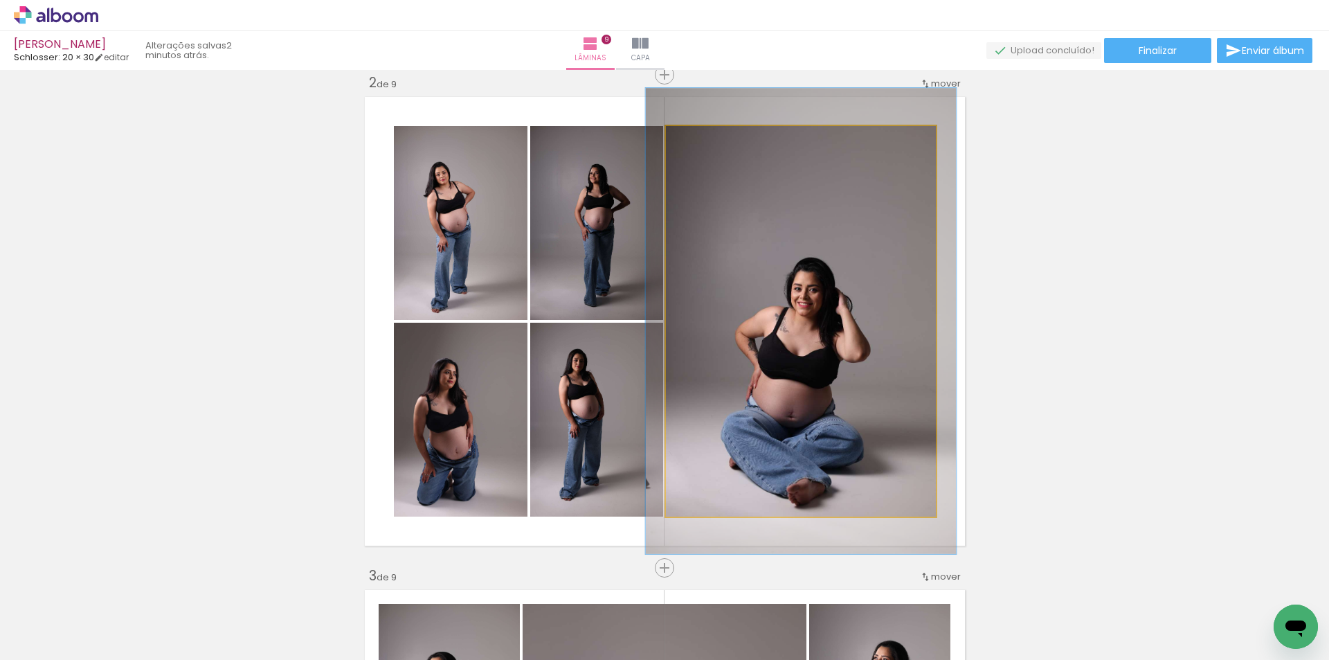
type paper-slider "115"
click at [711, 141] on div at bounding box center [705, 140] width 22 height 22
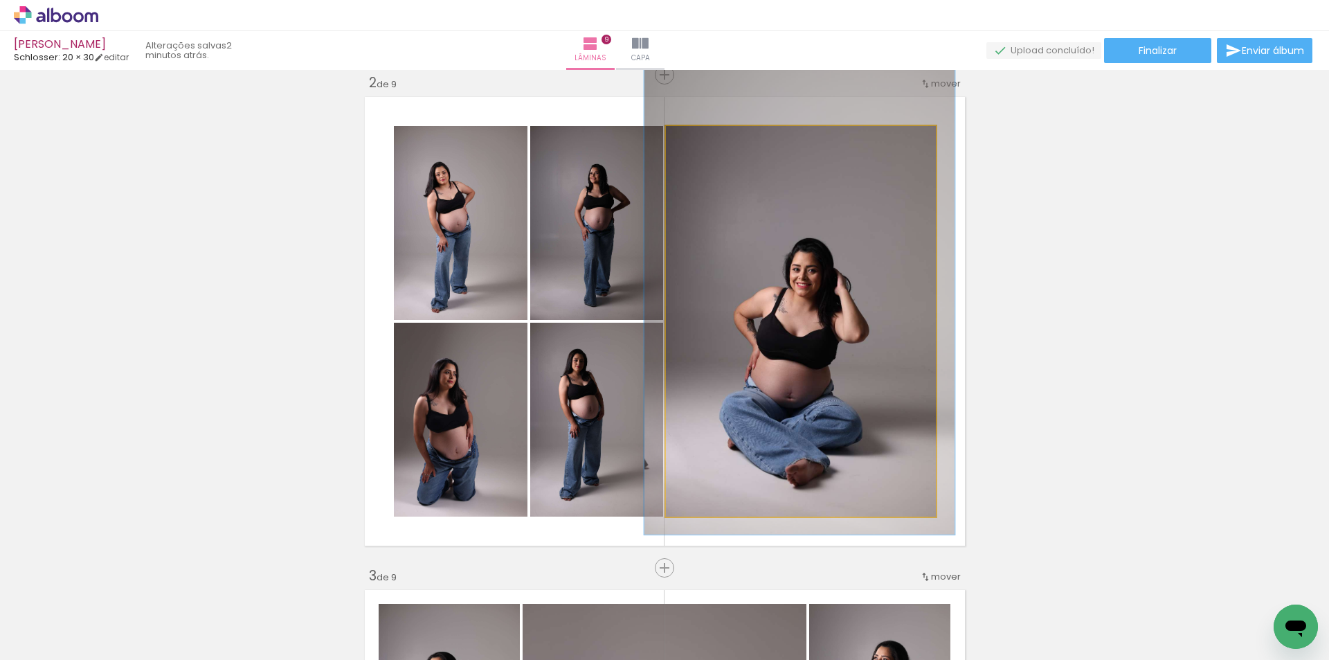
drag, startPoint x: 754, startPoint y: 282, endPoint x: 752, endPoint y: 262, distance: 19.5
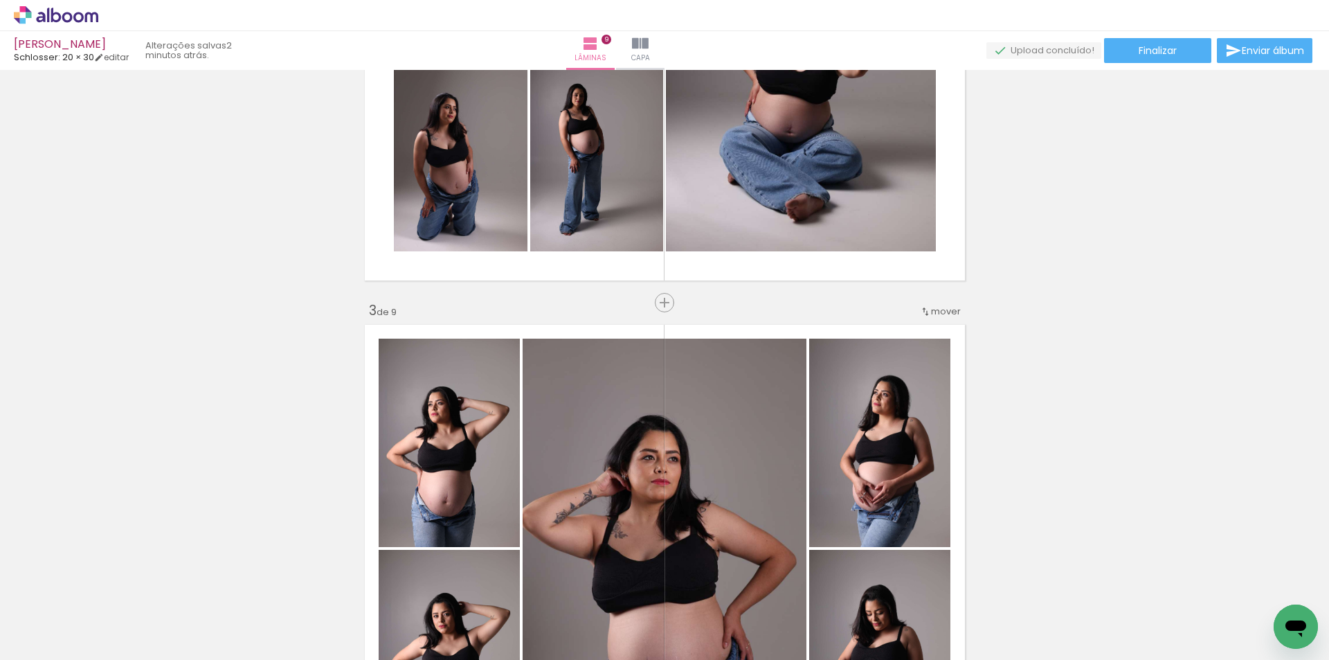
scroll to position [788, 0]
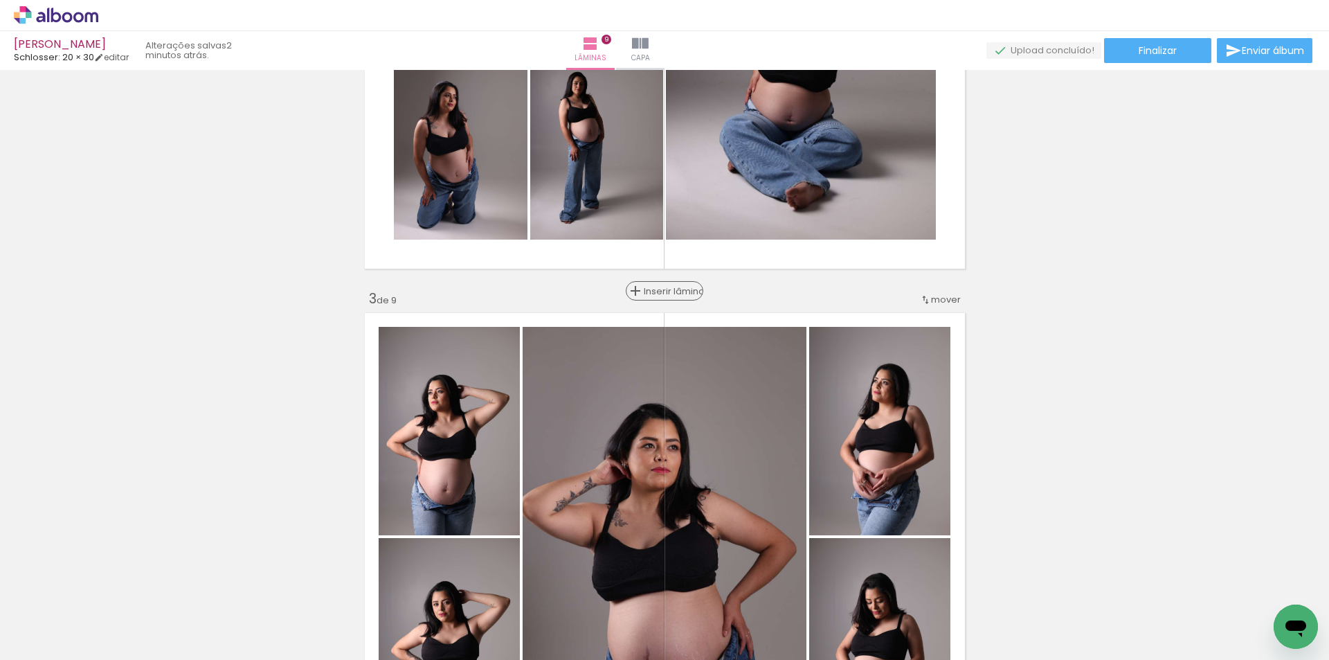
click at [661, 291] on span "Inserir lâmina" at bounding box center [671, 291] width 54 height 9
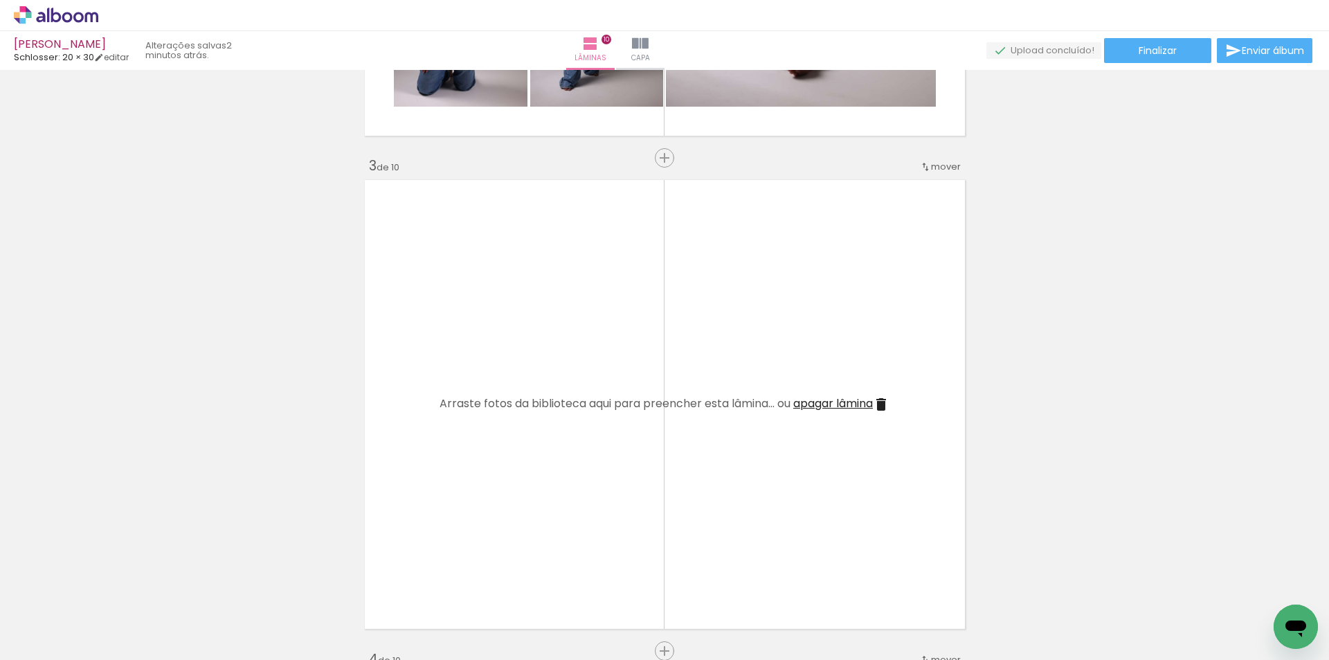
scroll to position [926, 0]
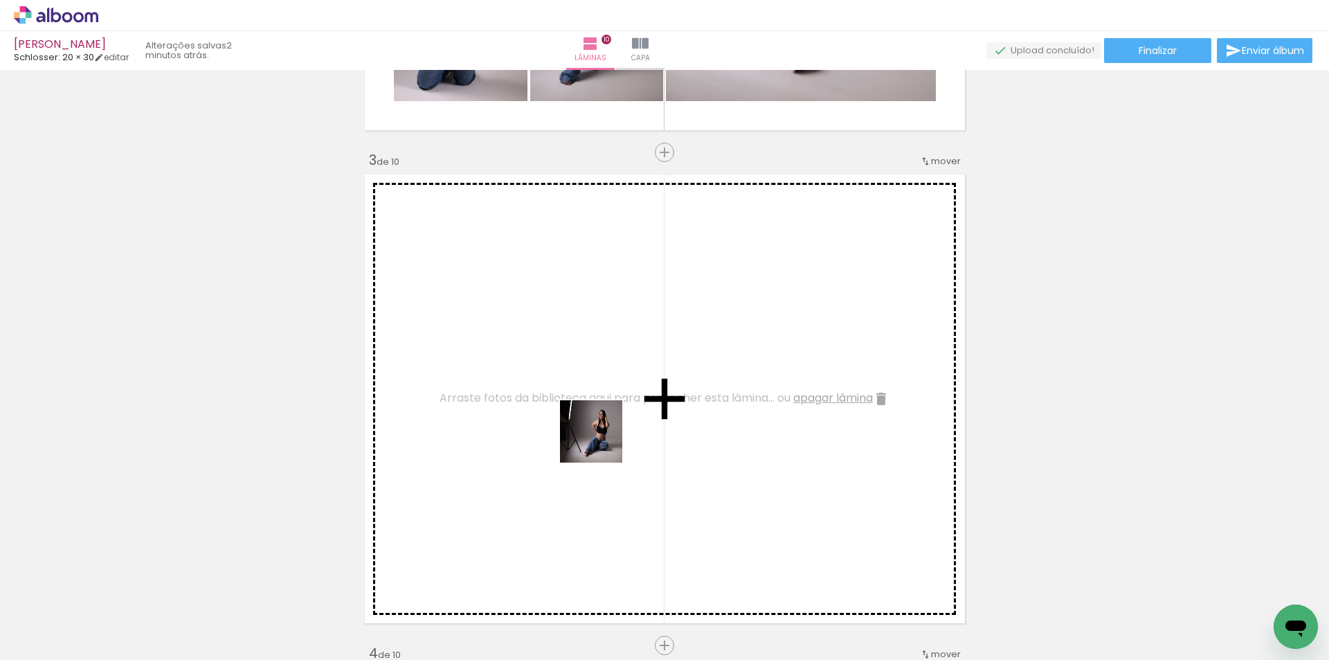
drag, startPoint x: 603, startPoint y: 608, endPoint x: 681, endPoint y: 546, distance: 100.0
click at [588, 408] on quentale-workspace at bounding box center [664, 330] width 1329 height 660
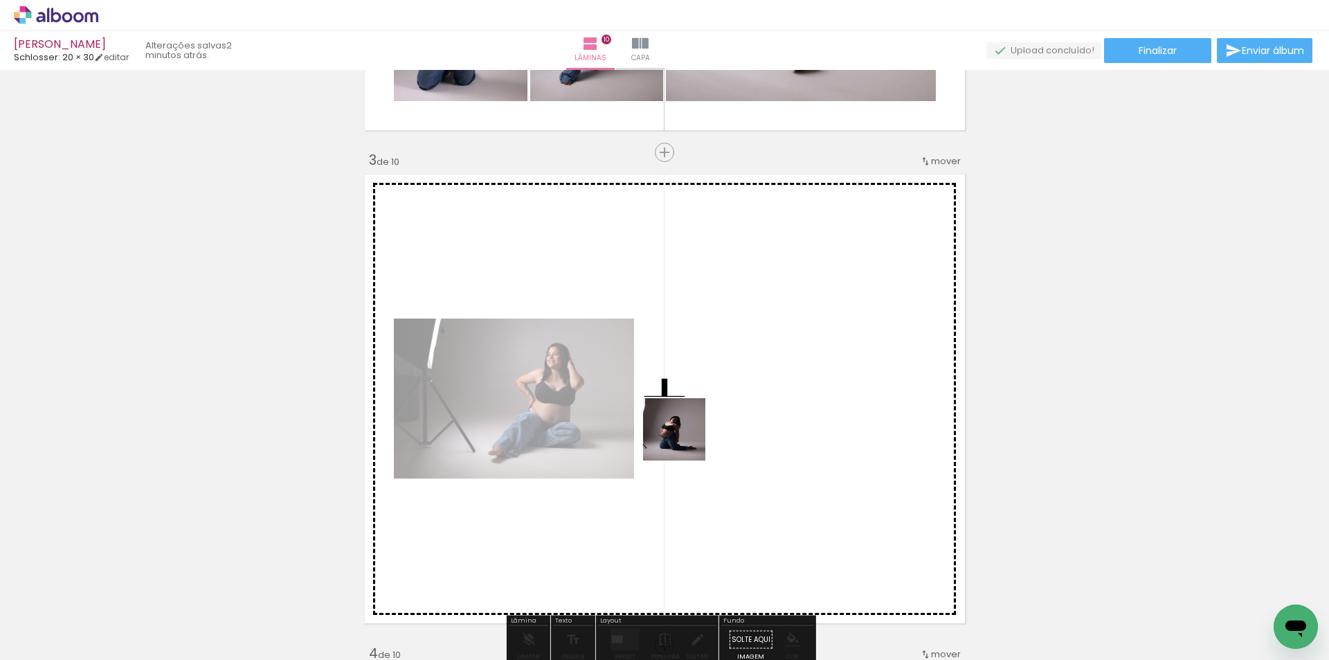
drag, startPoint x: 662, startPoint y: 608, endPoint x: 959, endPoint y: 464, distance: 330.0
click at [682, 430] on quentale-workspace at bounding box center [664, 330] width 1329 height 660
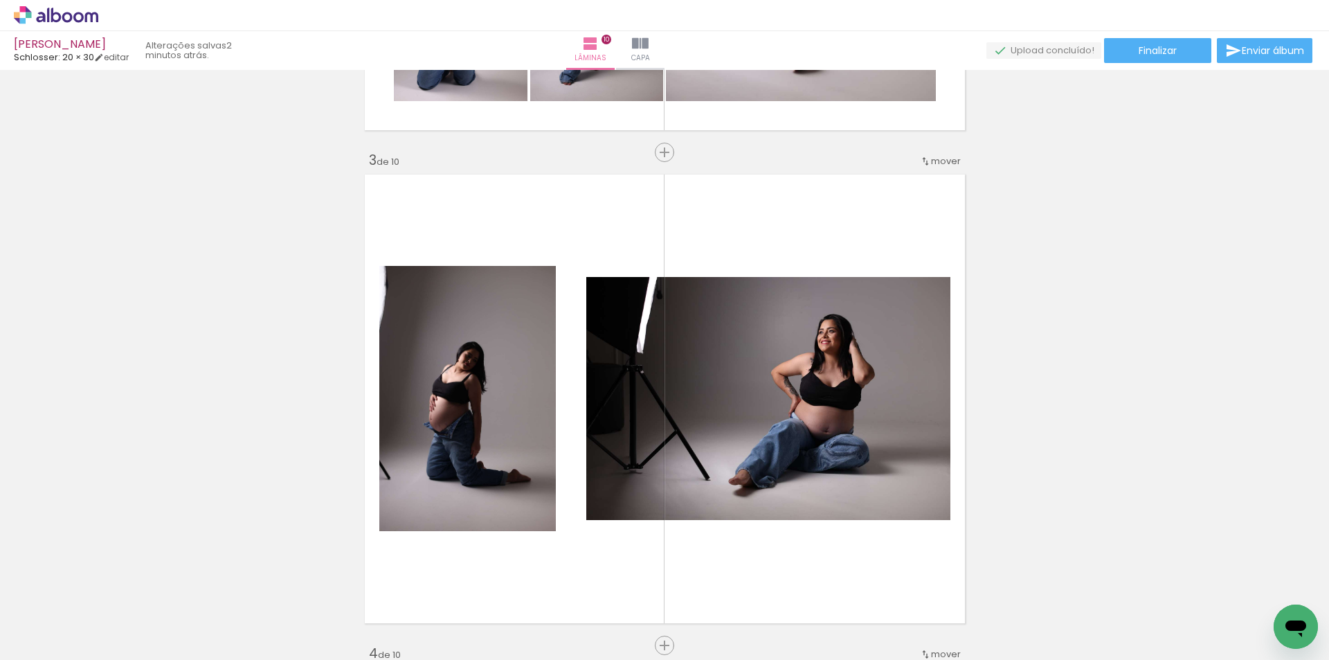
scroll to position [0, 2587]
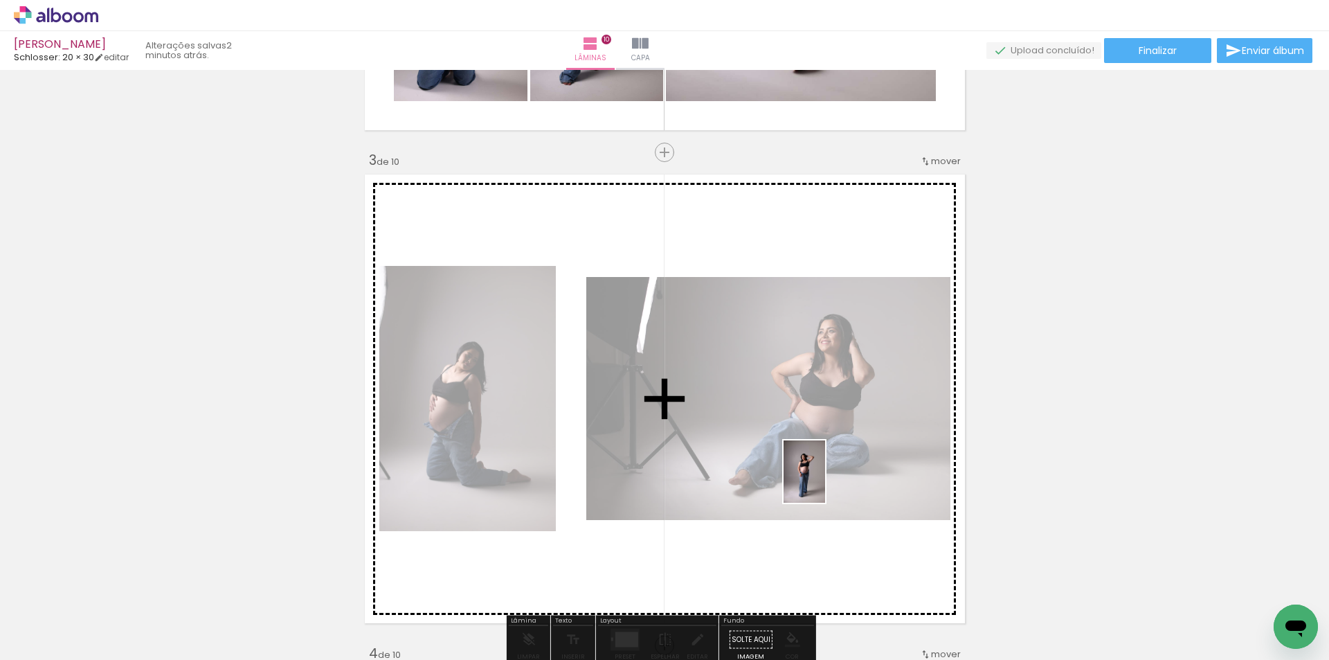
drag, startPoint x: 1031, startPoint y: 618, endPoint x: 950, endPoint y: 444, distance: 192.0
click at [801, 469] on quentale-workspace at bounding box center [664, 330] width 1329 height 660
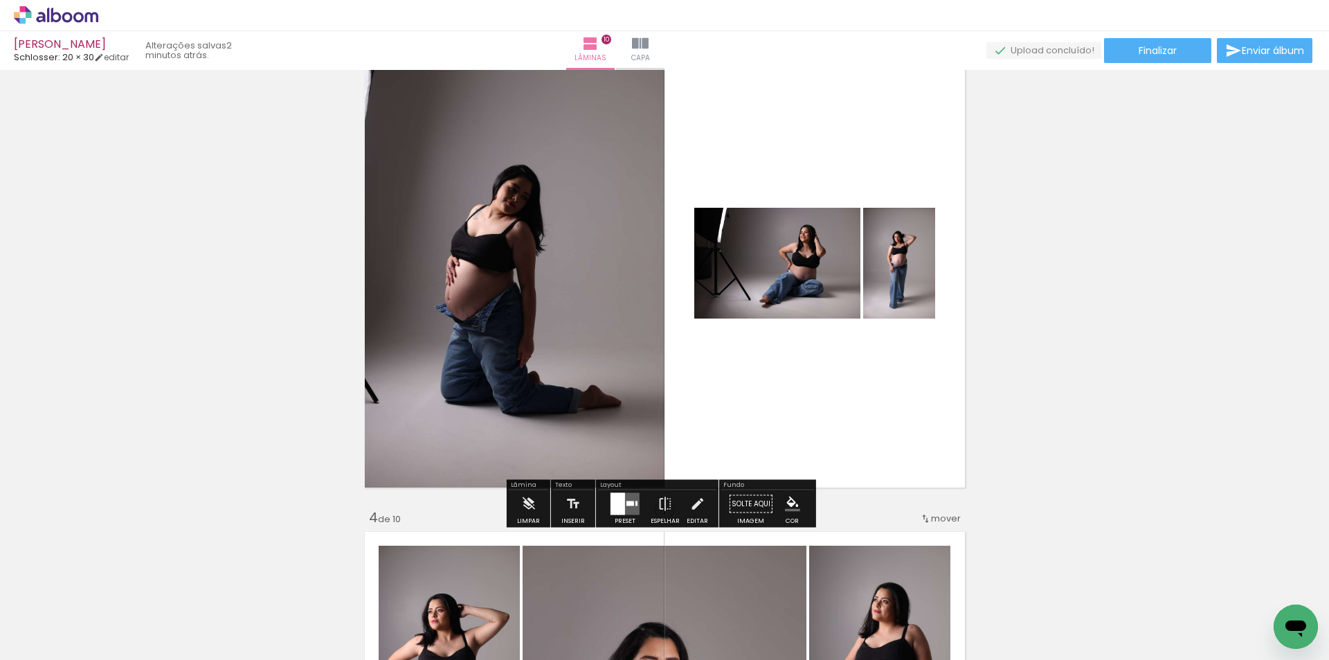
scroll to position [1064, 0]
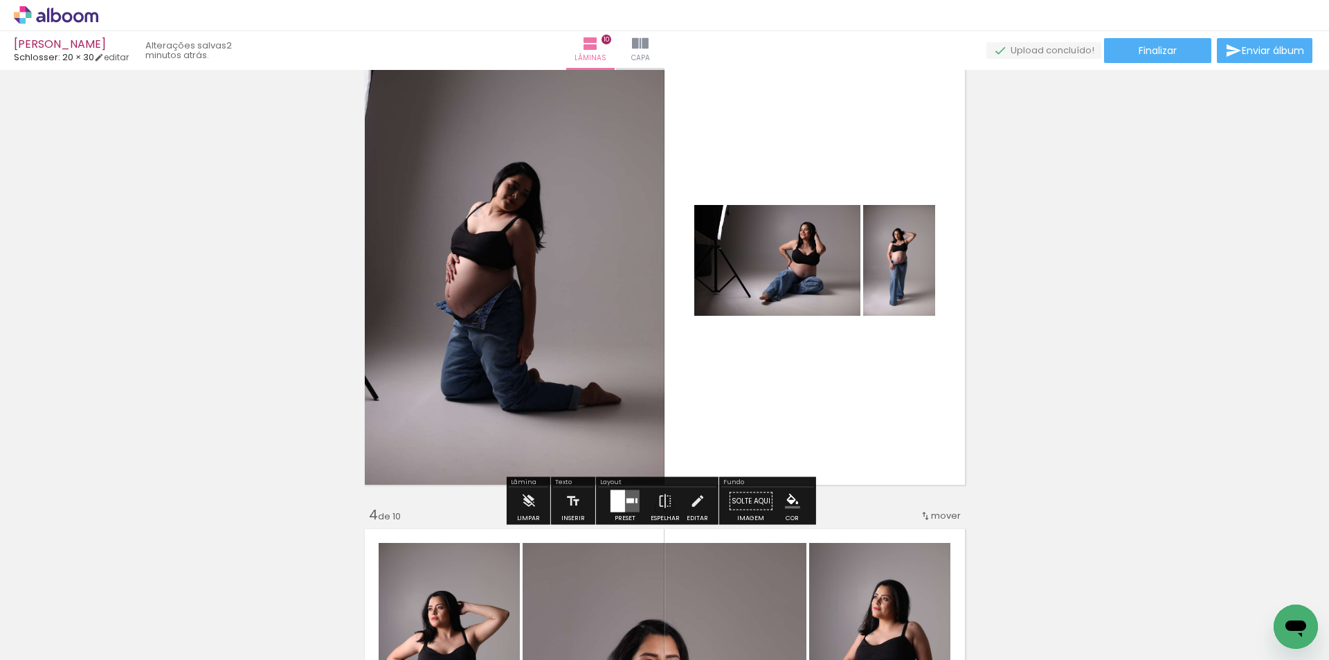
click at [622, 502] on quentale-layouter at bounding box center [624, 501] width 29 height 22
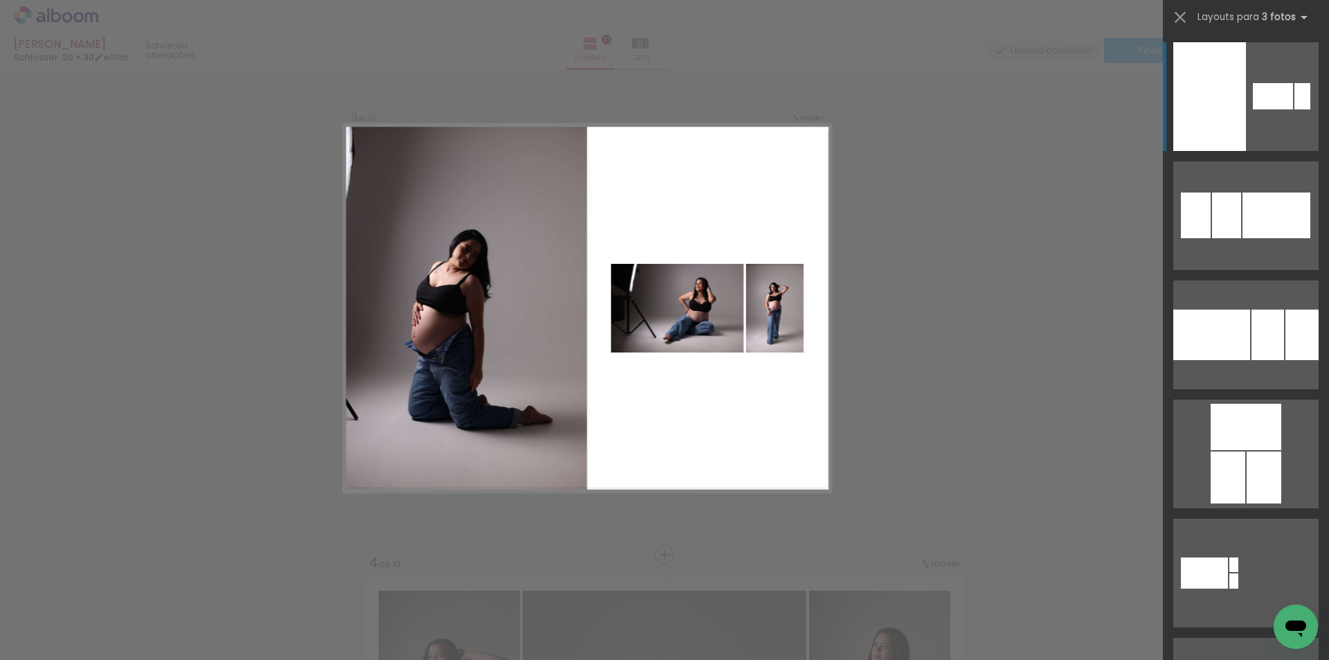
scroll to position [1004, 0]
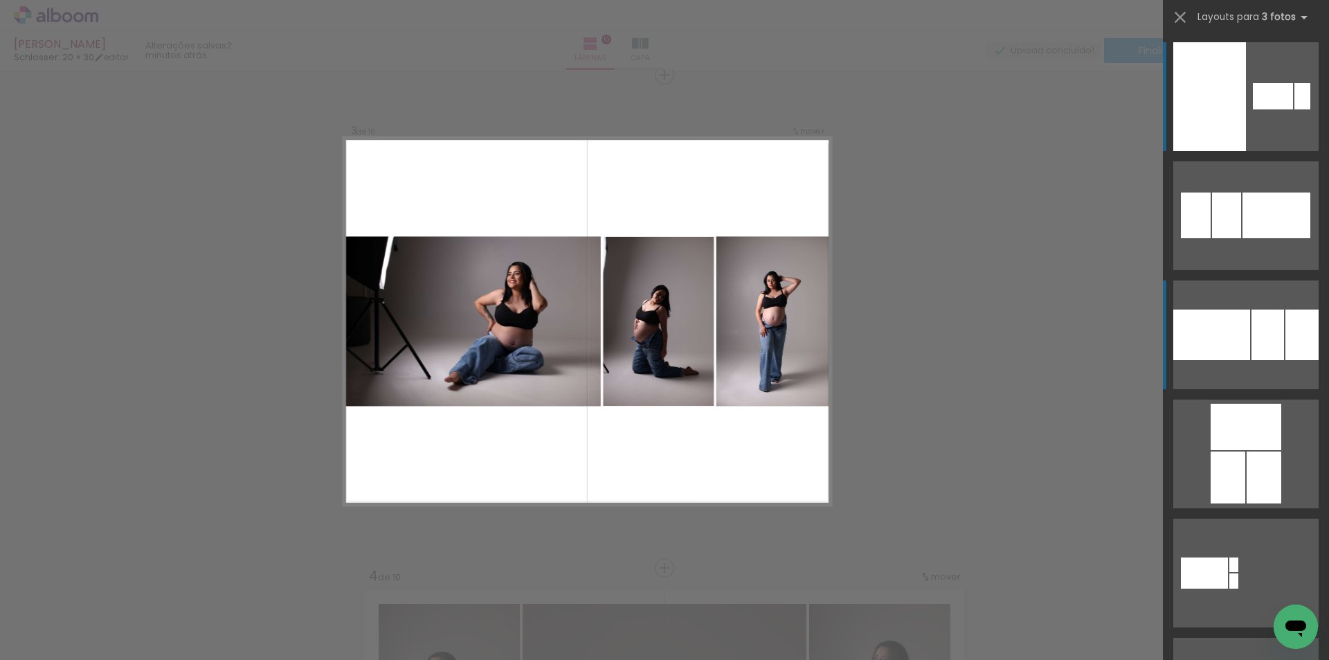
click at [1258, 307] on quentale-layouter at bounding box center [1245, 334] width 145 height 109
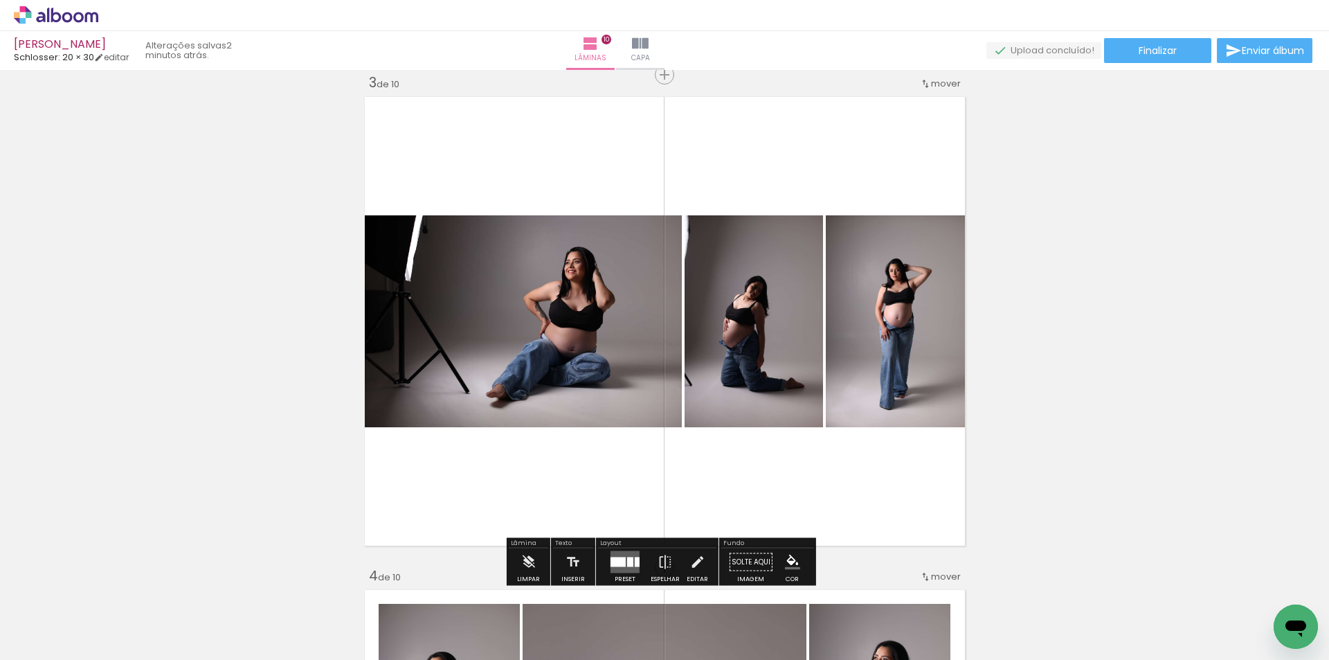
click at [715, 341] on quentale-photo at bounding box center [753, 321] width 138 height 212
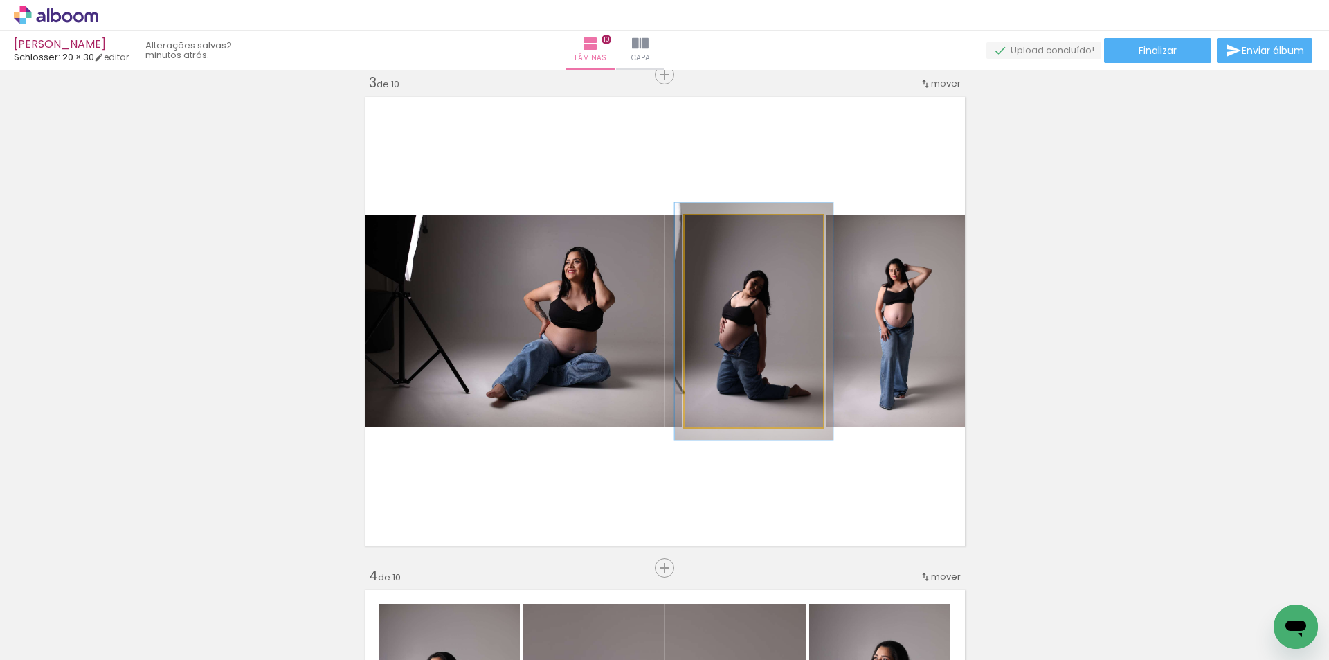
type paper-slider "112"
click at [718, 233] on div at bounding box center [722, 230] width 22 height 22
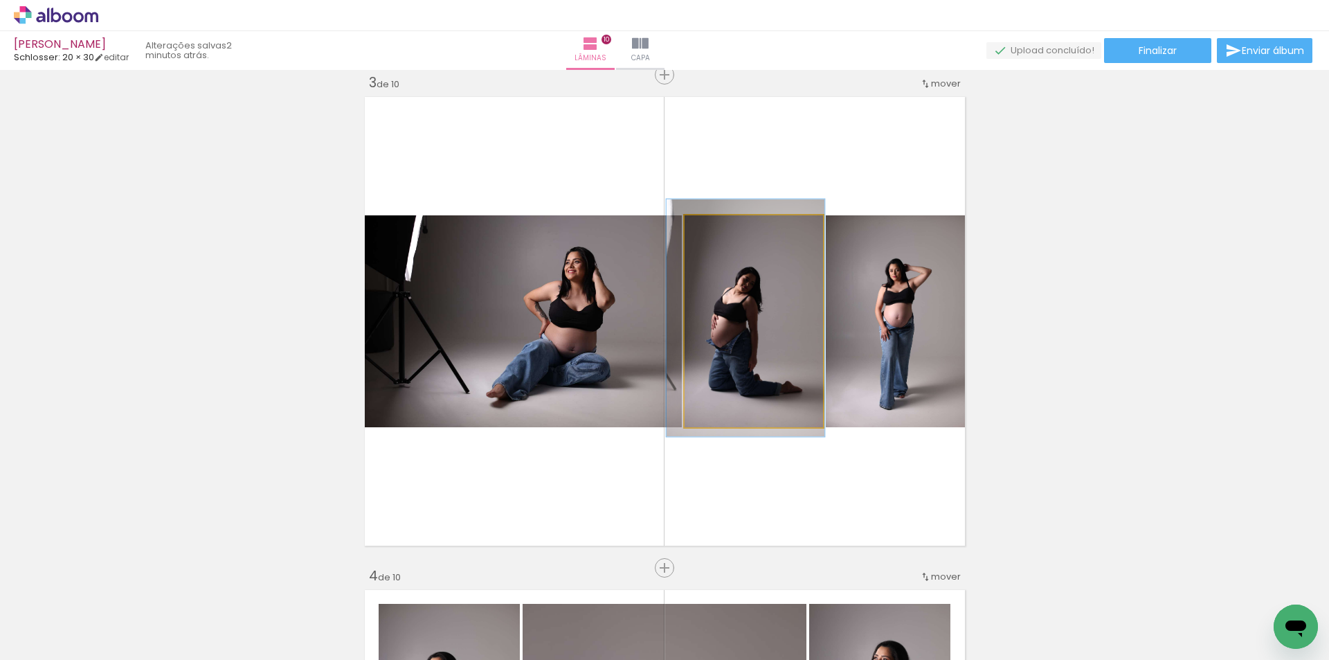
drag, startPoint x: 735, startPoint y: 305, endPoint x: 727, endPoint y: 302, distance: 9.0
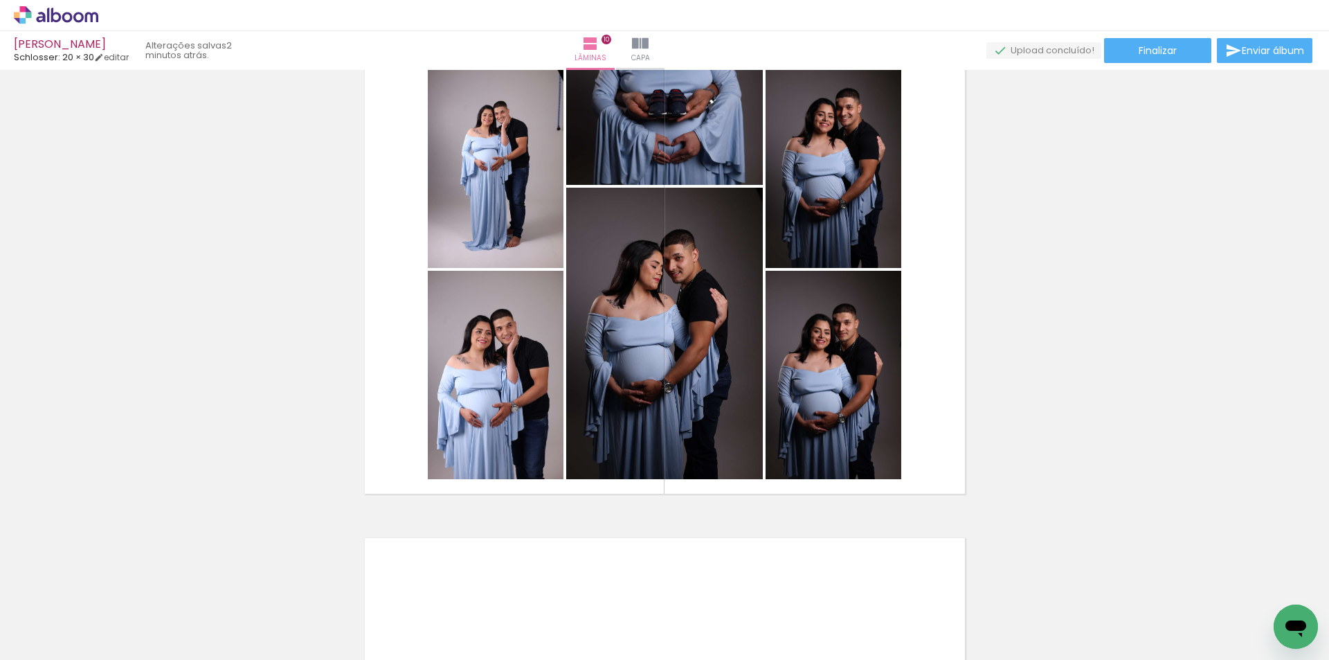
scroll to position [4464, 0]
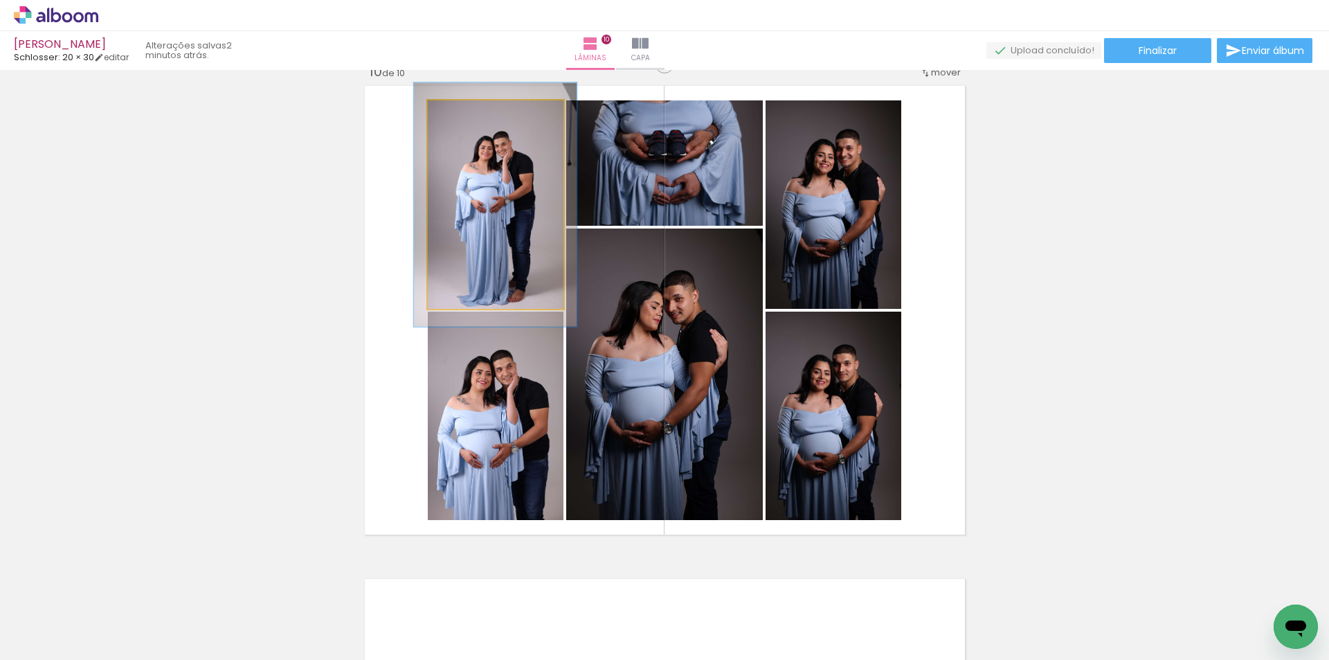
type paper-slider "121"
click at [469, 114] on div at bounding box center [468, 115] width 12 height 12
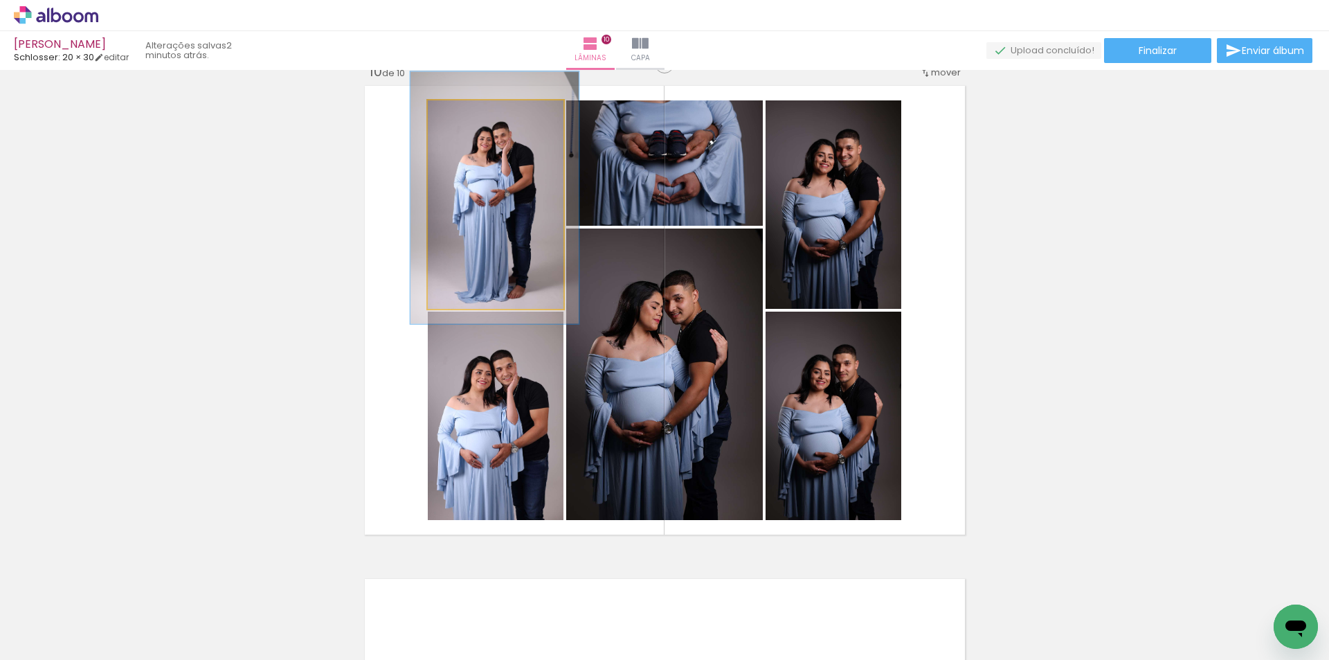
drag, startPoint x: 516, startPoint y: 220, endPoint x: 516, endPoint y: 213, distance: 7.0
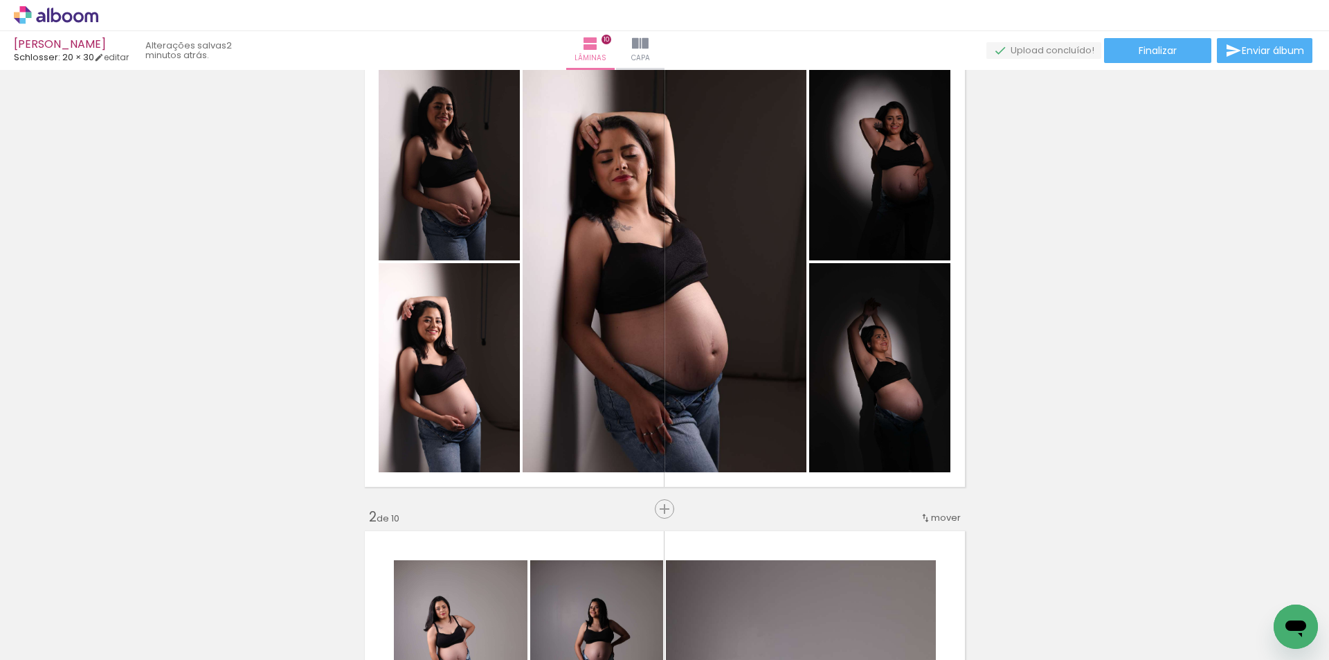
scroll to position [0, 0]
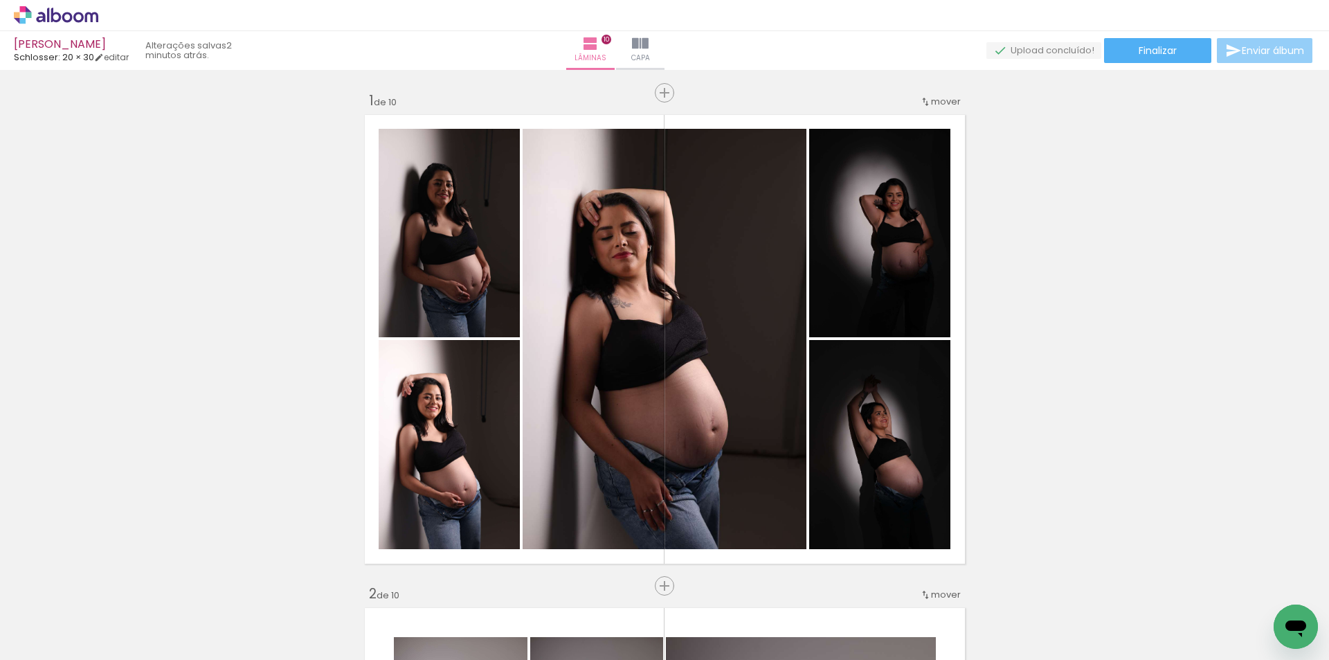
click at [1249, 49] on span "Enviar álbum" at bounding box center [1273, 51] width 62 height 10
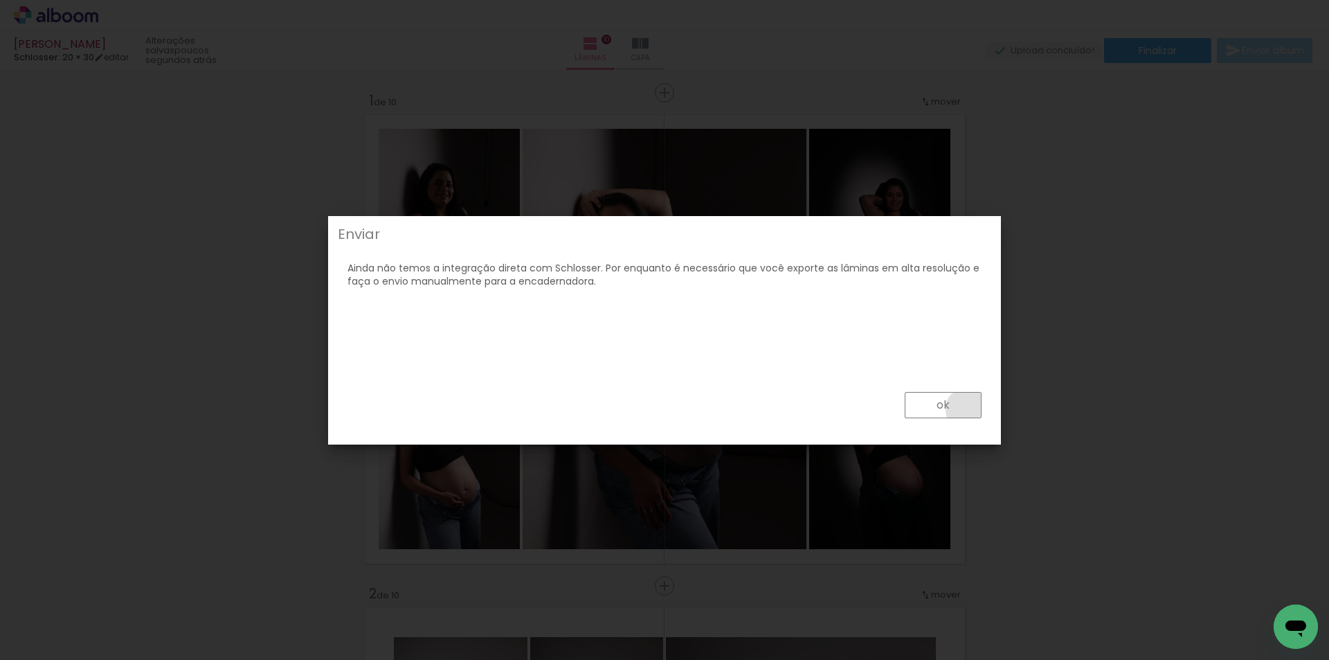
click at [967, 409] on paper-button "ok" at bounding box center [943, 405] width 77 height 26
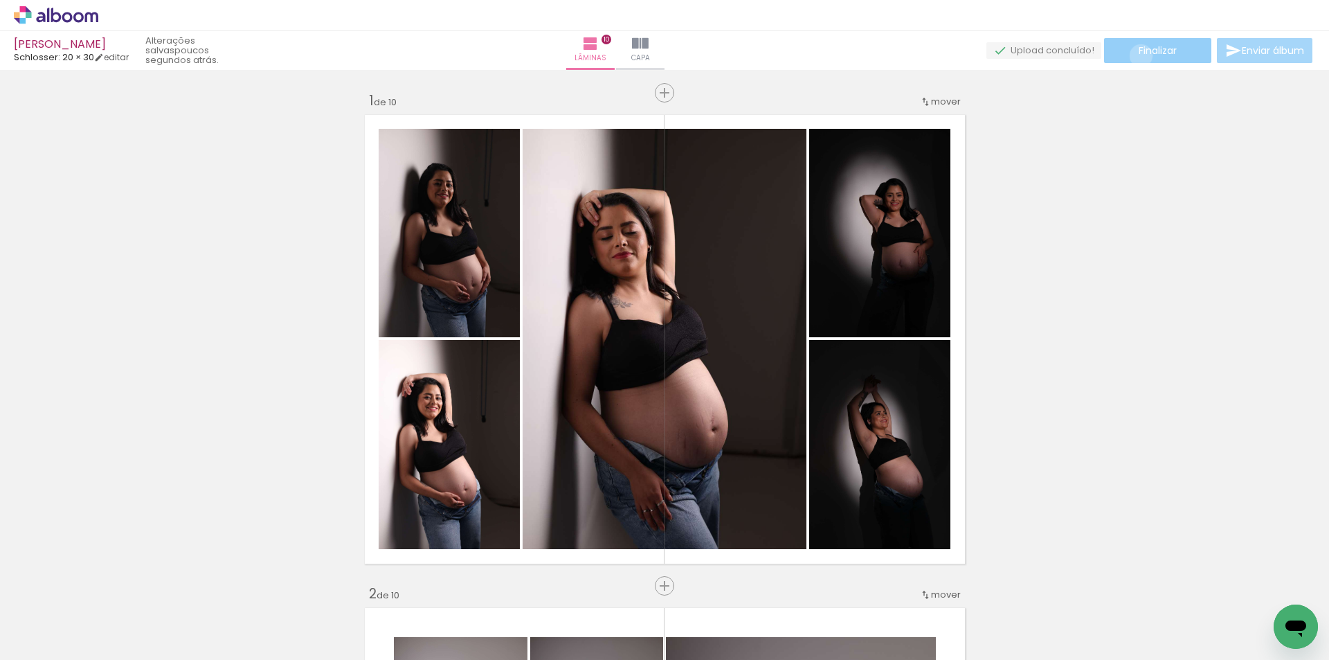
click at [1139, 55] on span "Finalizar" at bounding box center [1158, 51] width 38 height 10
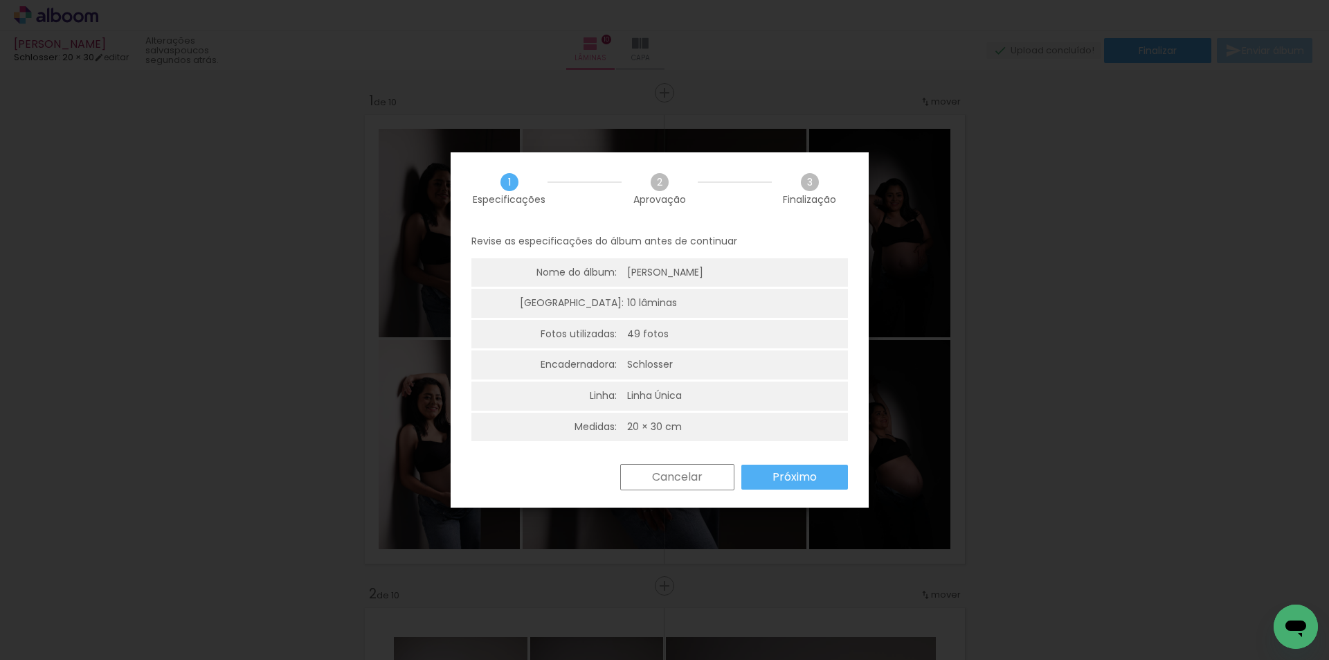
click at [824, 480] on paper-button "Próximo" at bounding box center [794, 476] width 107 height 25
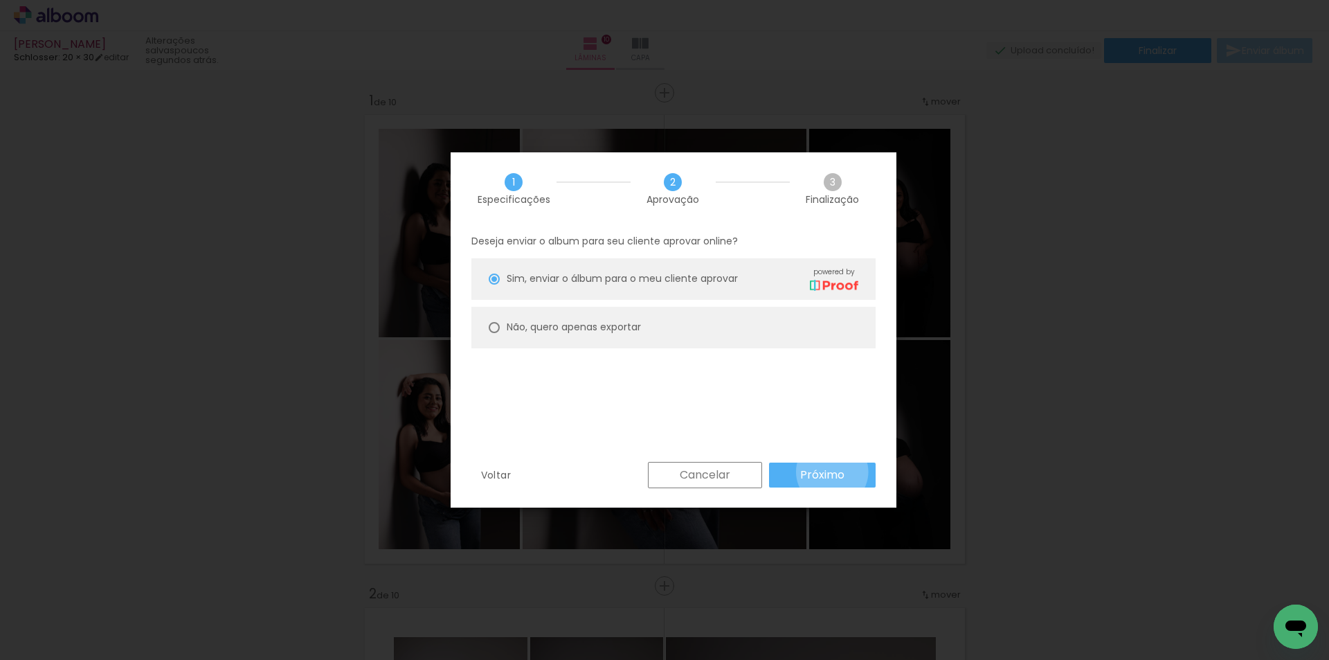
click at [0, 0] on slot "Próximo" at bounding box center [0, 0] width 0 height 0
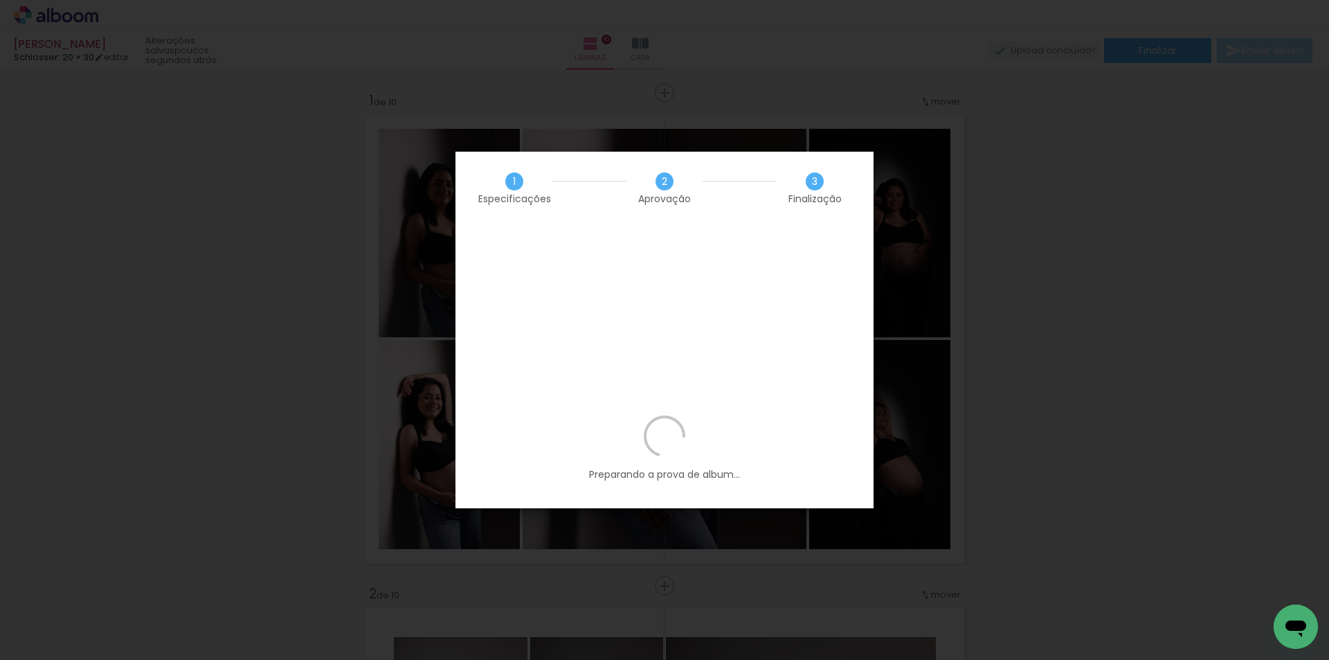
scroll to position [0, 2587]
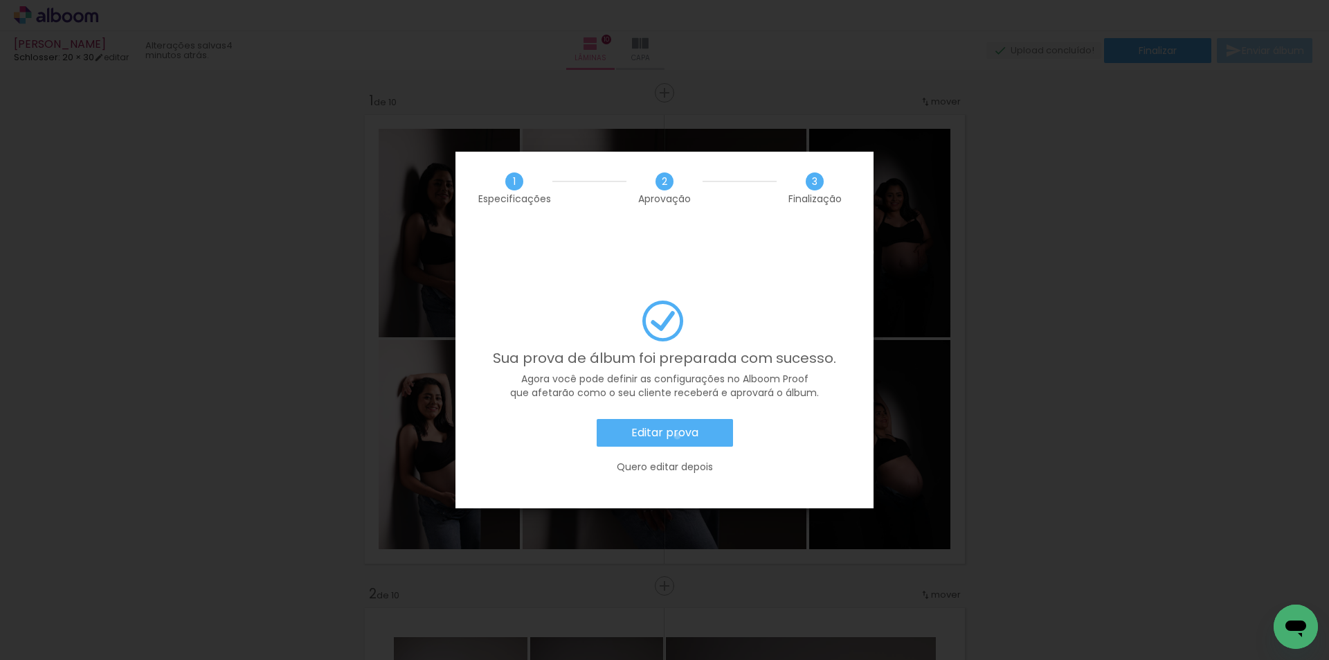
click at [0, 0] on slot "Editar prova" at bounding box center [0, 0] width 0 height 0
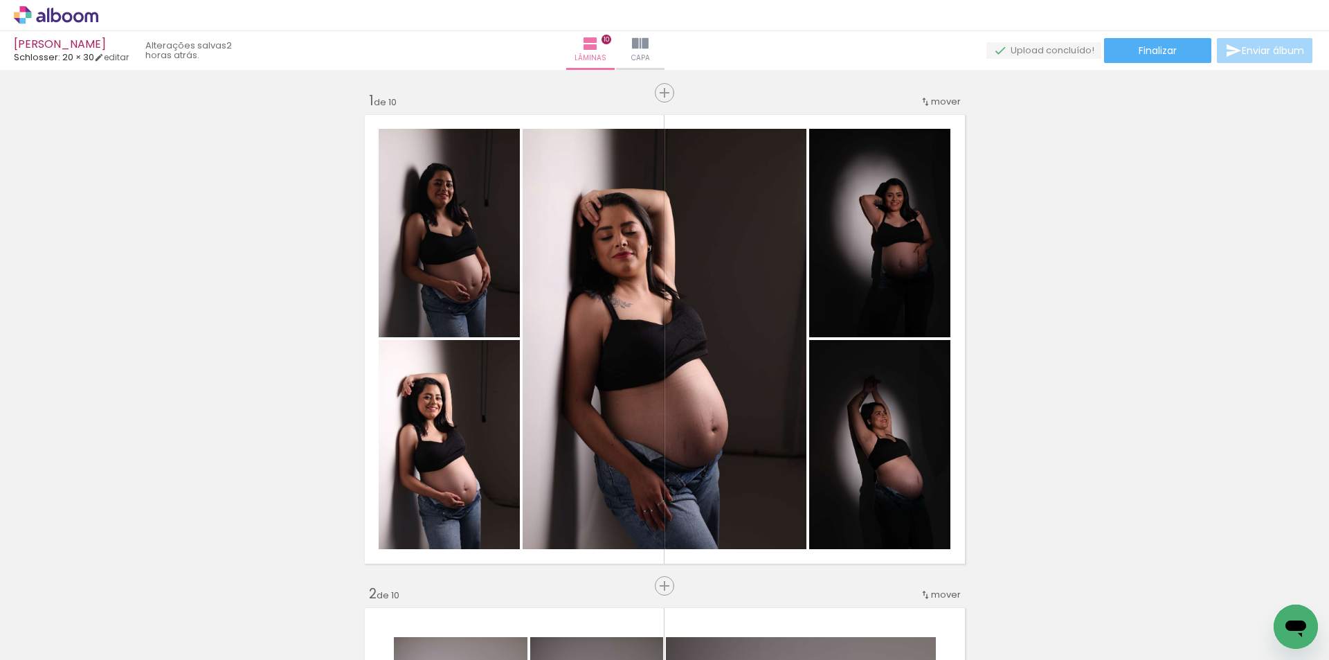
scroll to position [0, 2587]
